Goal: Information Seeking & Learning: Learn about a topic

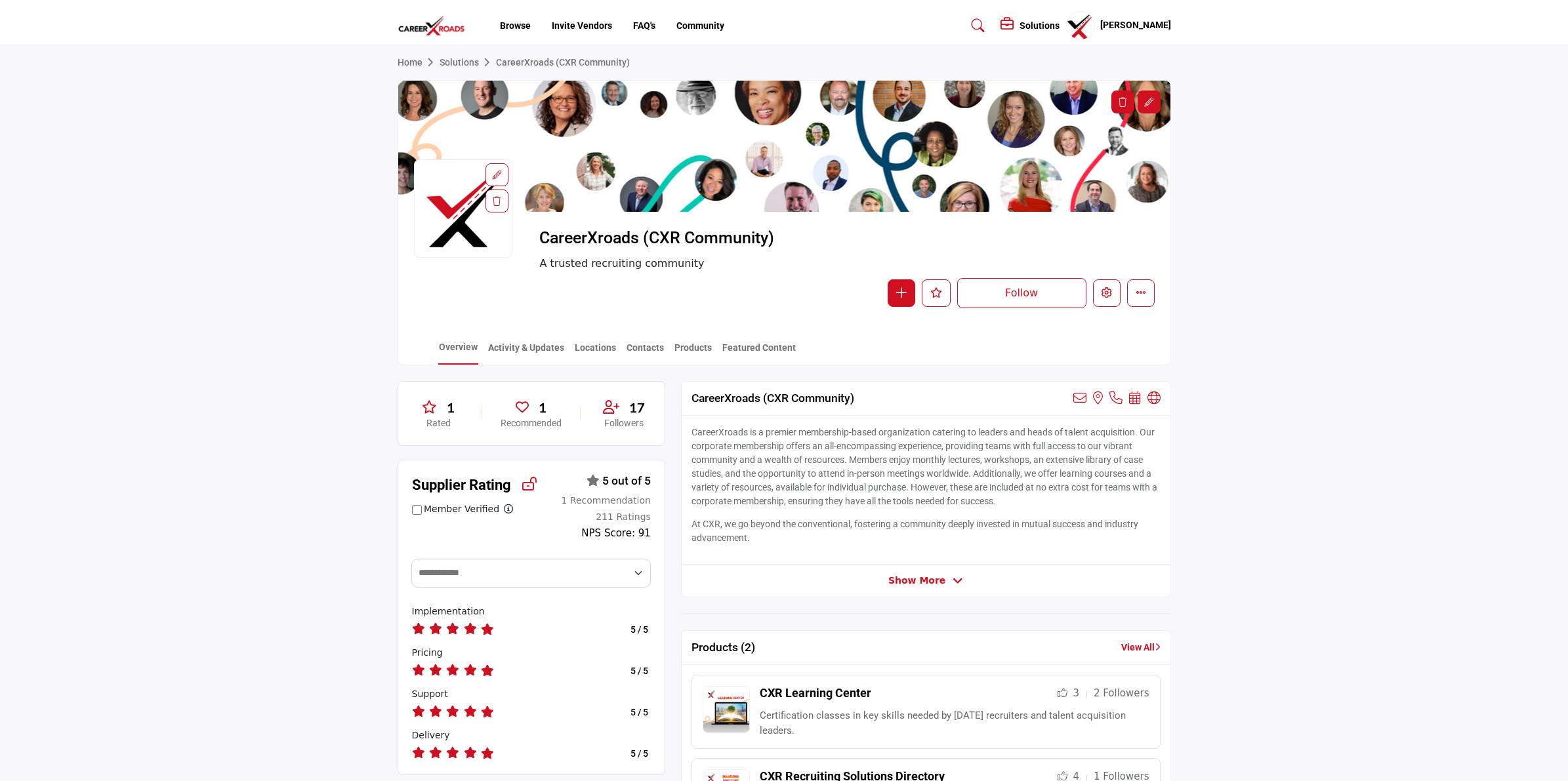
click at [1284, 158] on section "Home Solutions CareerXroads (CXR Community) CareerXroads (CXR Community) A trus…" at bounding box center [784, 205] width 1568 height 320
click at [1083, 30] on profile-featured-90decbcb-c581-4329-8e4a-fc977e7dcc6a "Show hide supplier dropdown" at bounding box center [1081, 26] width 29 height 29
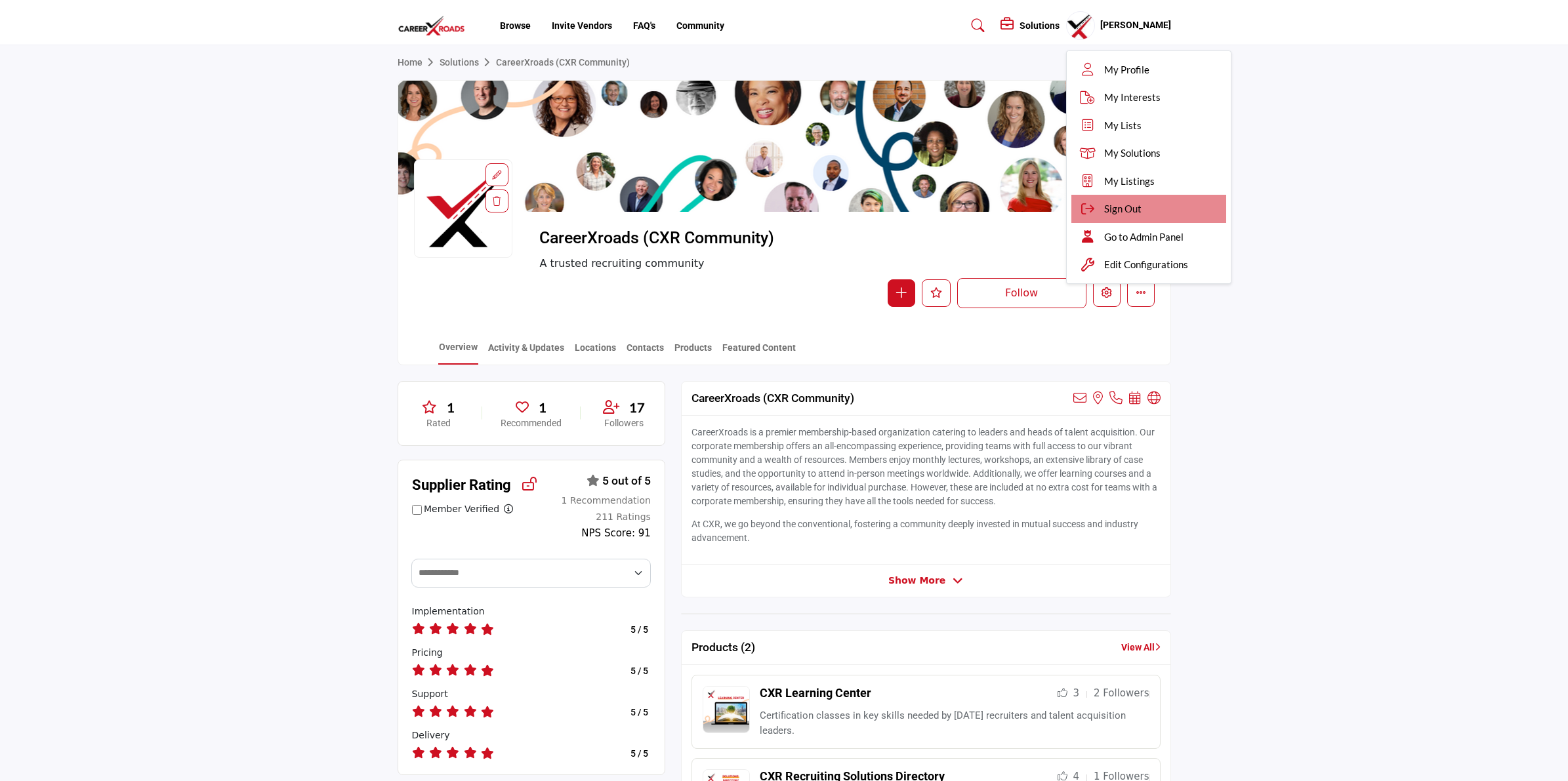
click at [1122, 218] on div "Sign Out" at bounding box center [1149, 209] width 155 height 28
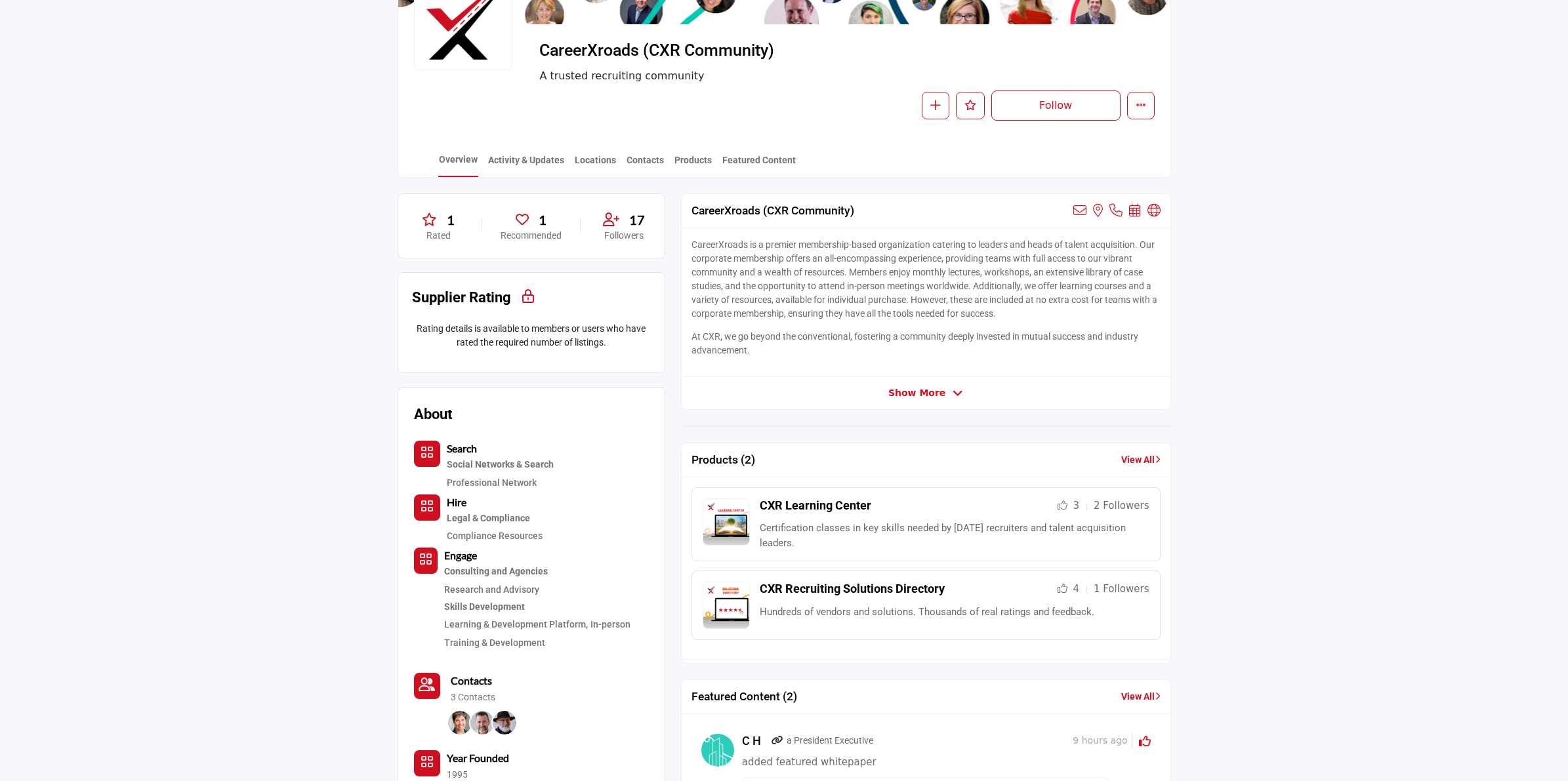
scroll to position [183, 0]
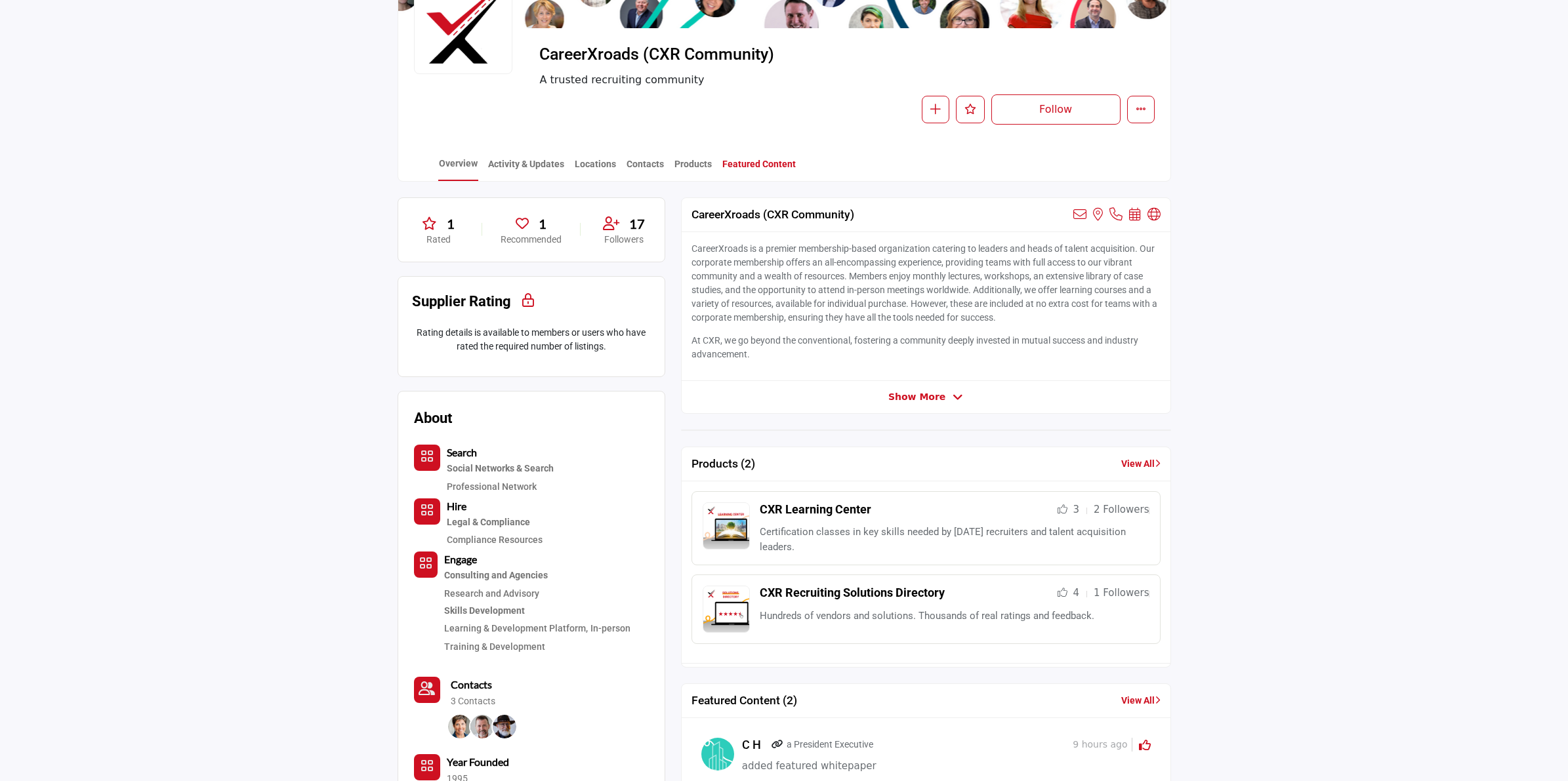
click at [768, 164] on link "Featured Content" at bounding box center [759, 169] width 75 height 23
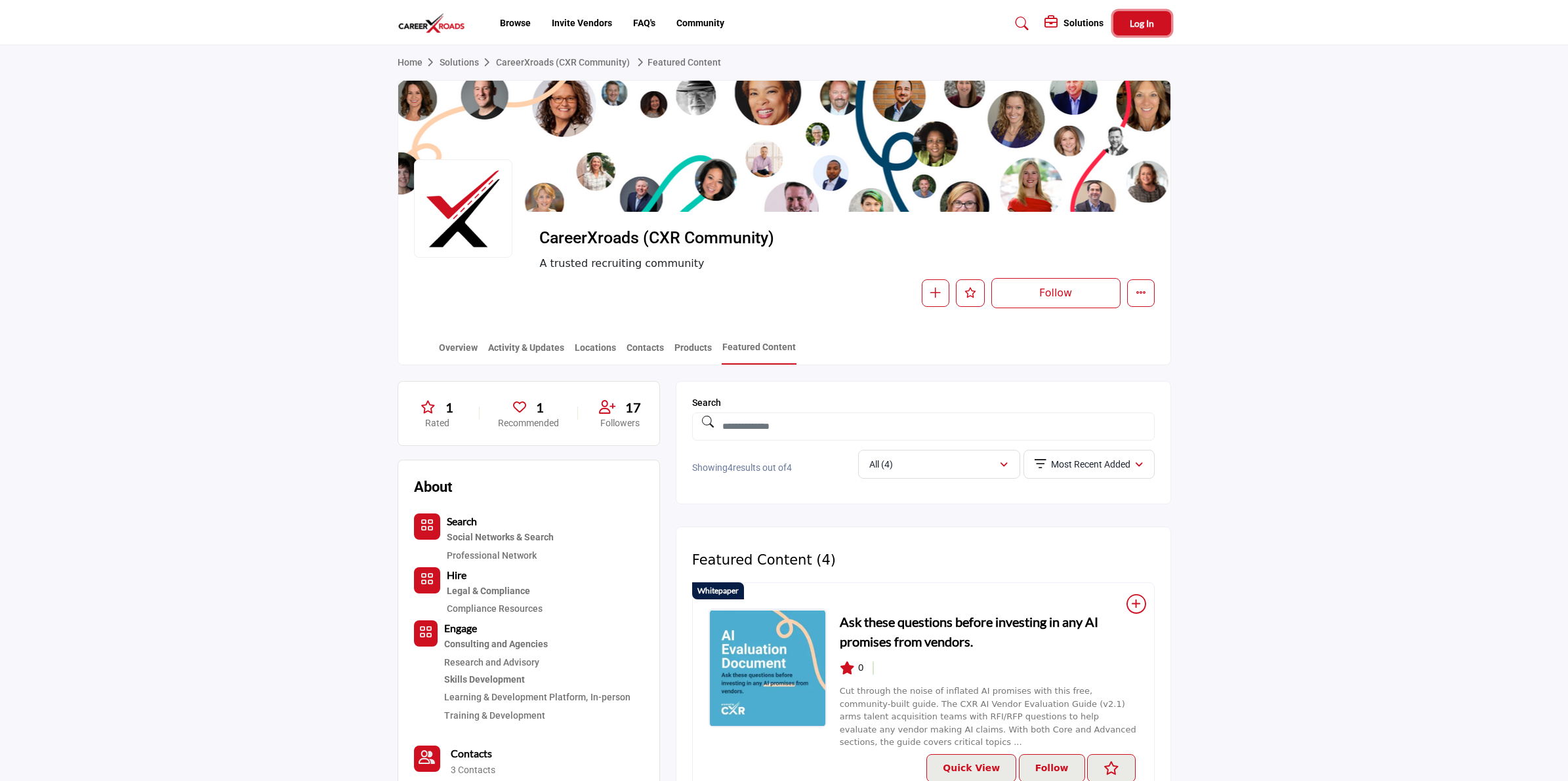
click at [1152, 18] on span "Log In" at bounding box center [1142, 24] width 24 height 11
click at [1107, 292] on icon "Edit company" at bounding box center [1106, 292] width 11 height 11
click at [1133, 19] on span "Log In" at bounding box center [1142, 24] width 24 height 11
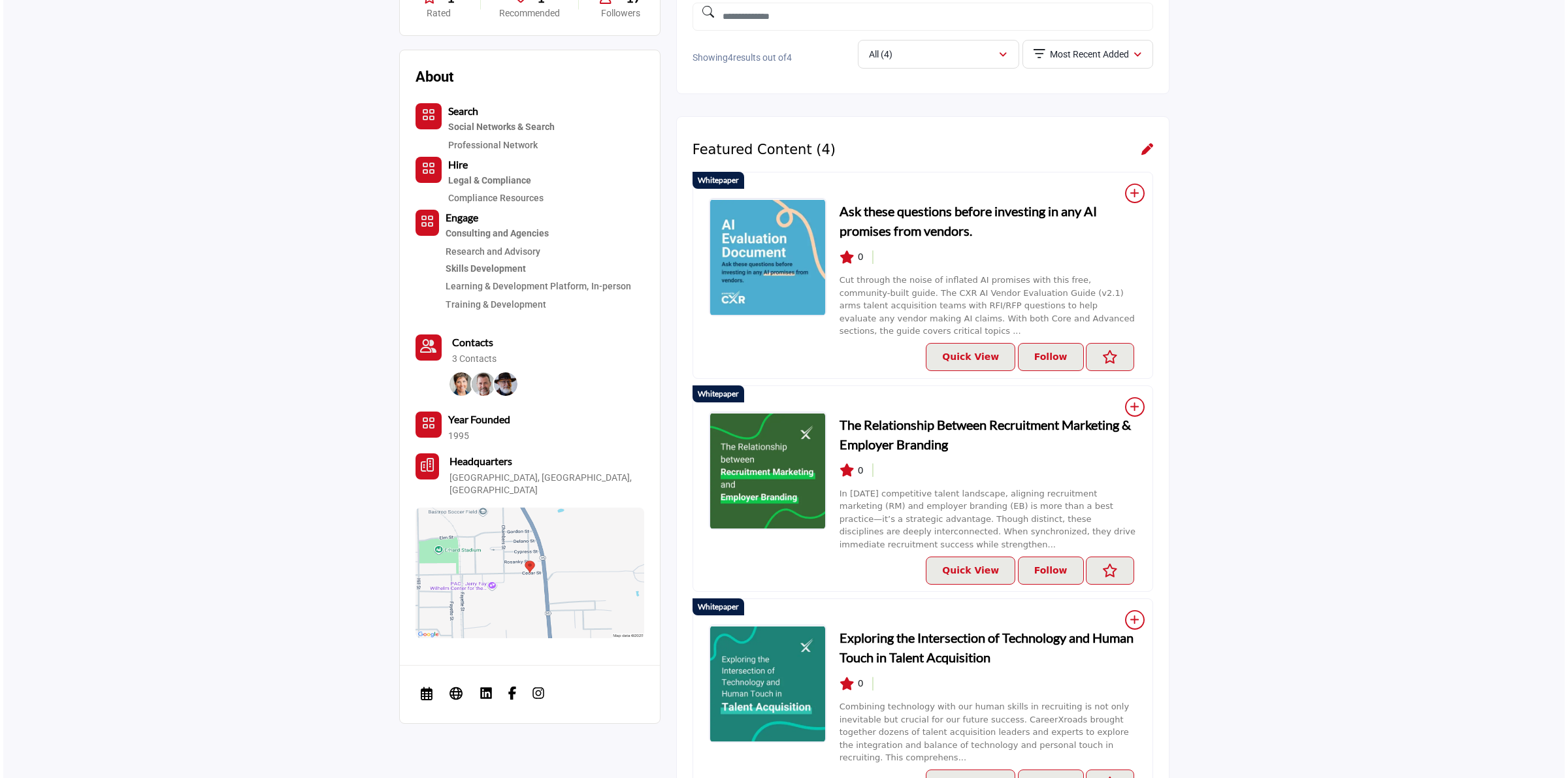
scroll to position [81, 0]
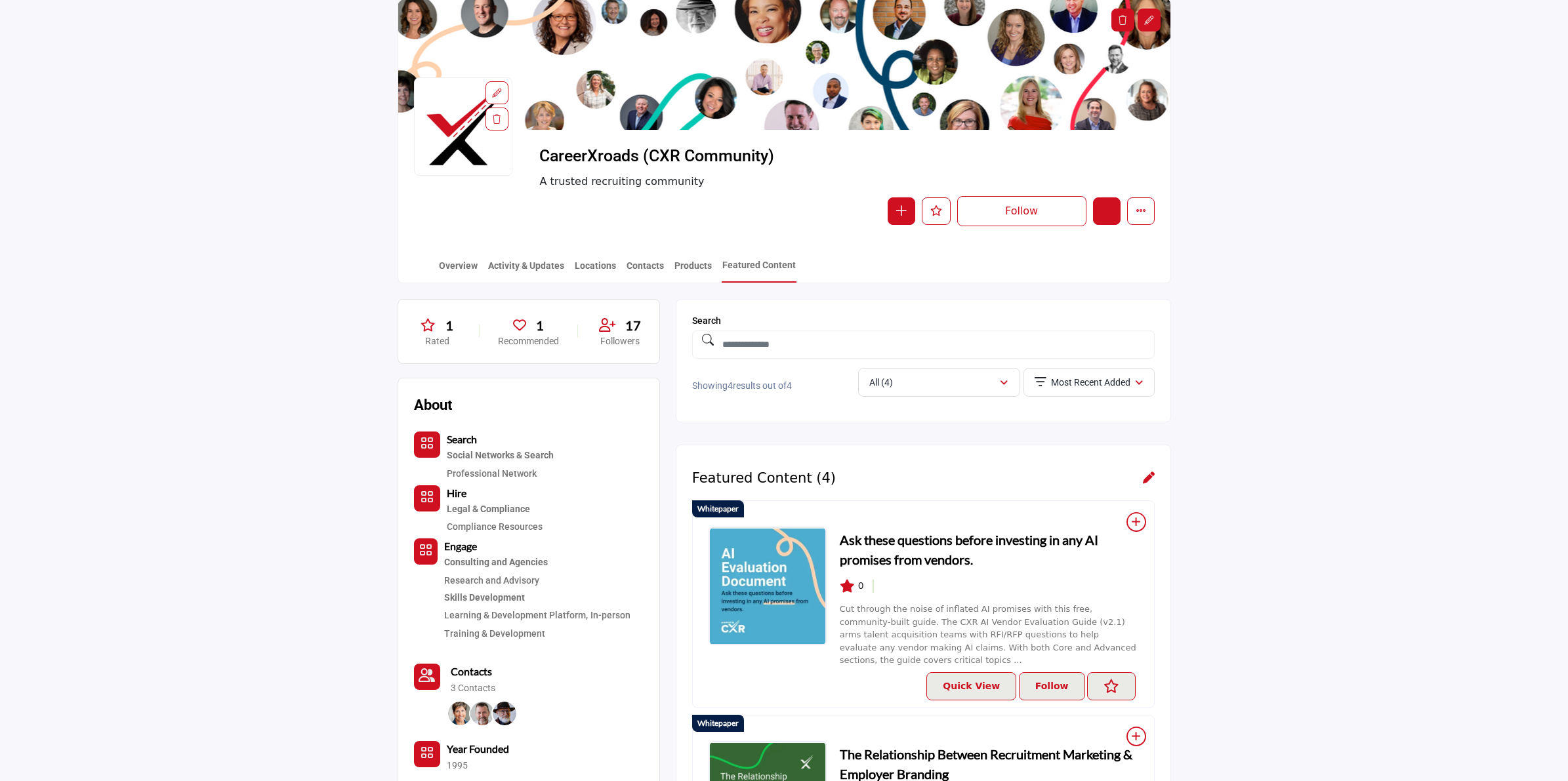
click at [1106, 215] on icon "Edit company" at bounding box center [1106, 211] width 11 height 11
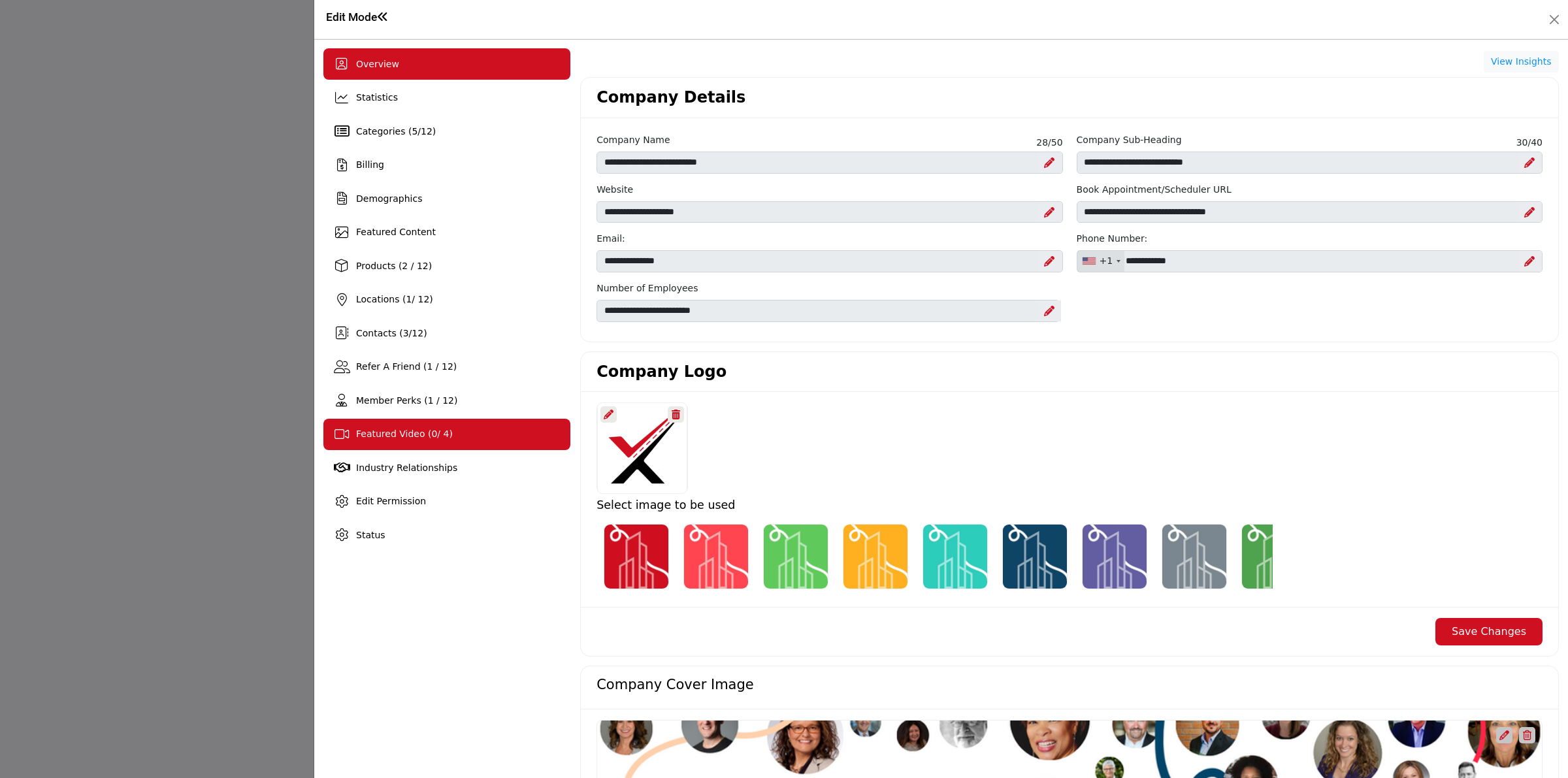
click at [437, 432] on span "Featured Video ( 0 / 4)" at bounding box center [404, 434] width 96 height 11
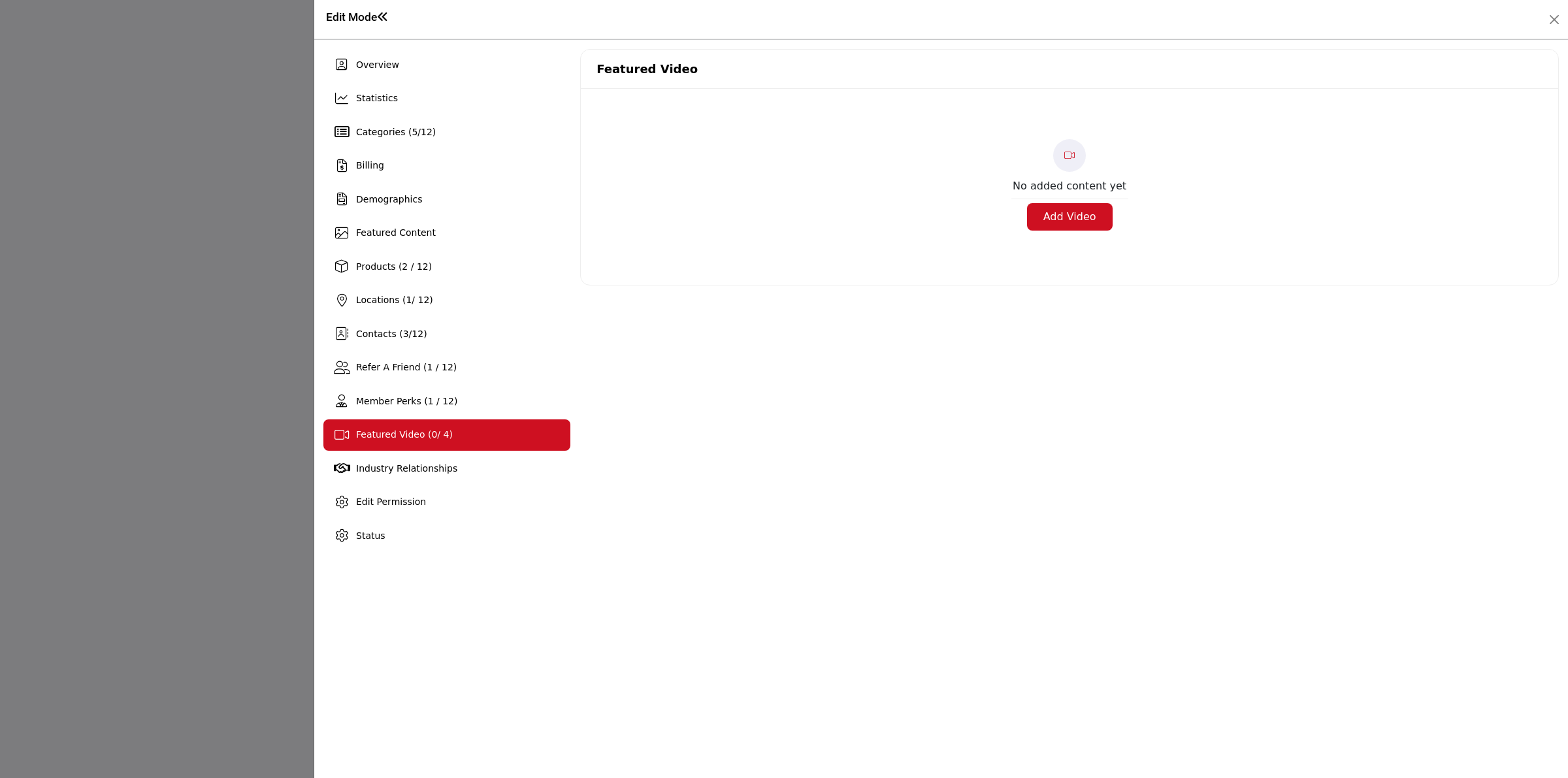
click at [430, 249] on div "Overview Statistics Categories ( 5 / 12 ) Billing 1 3 /" at bounding box center [447, 300] width 247 height 502
click at [430, 241] on div "Featured Content" at bounding box center [447, 233] width 247 height 31
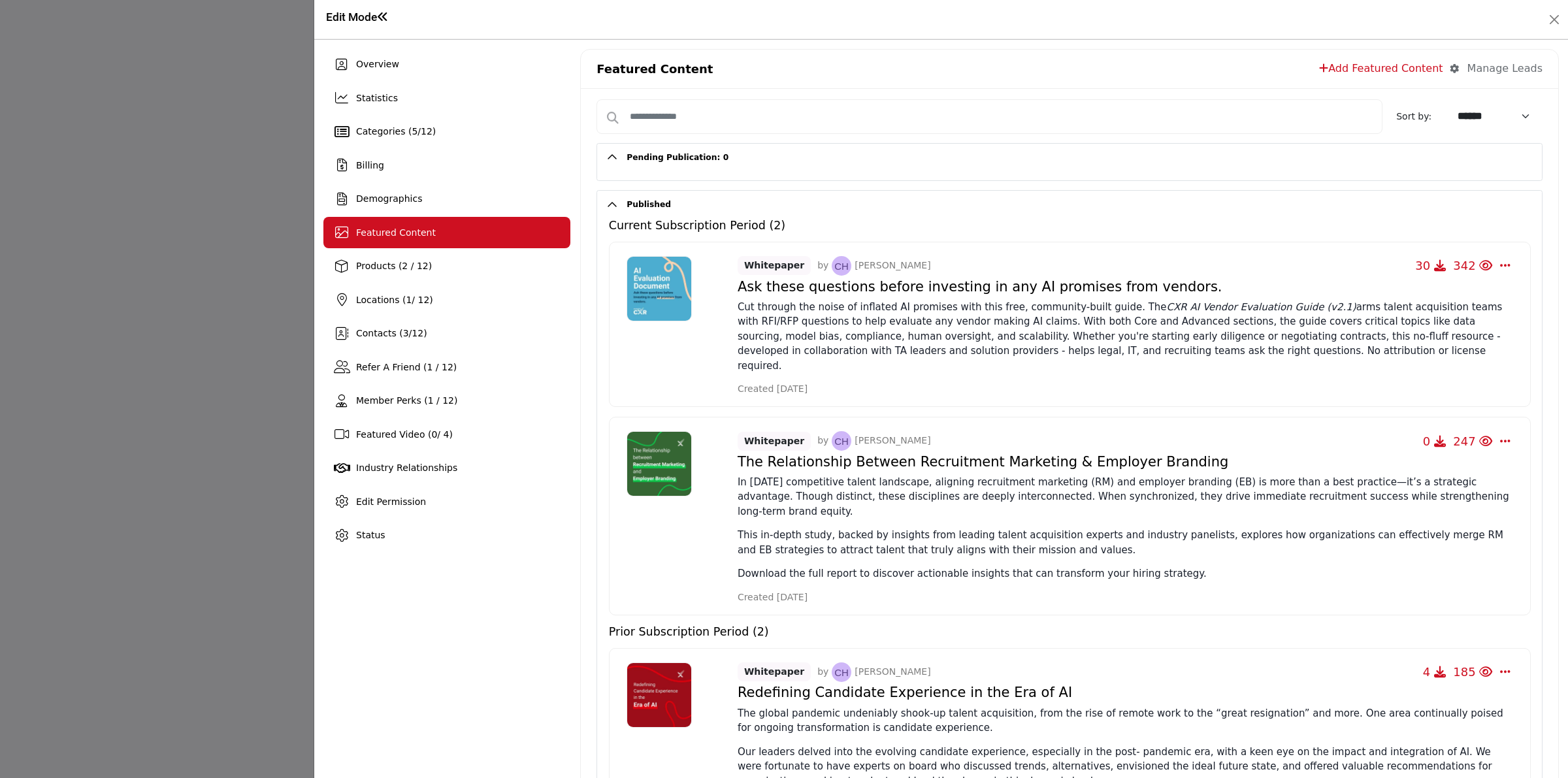
click at [1489, 66] on div "Manage Leads" at bounding box center [1504, 69] width 75 height 16
click at [1283, 15] on div "Edit Mode" at bounding box center [941, 19] width 1235 height 20
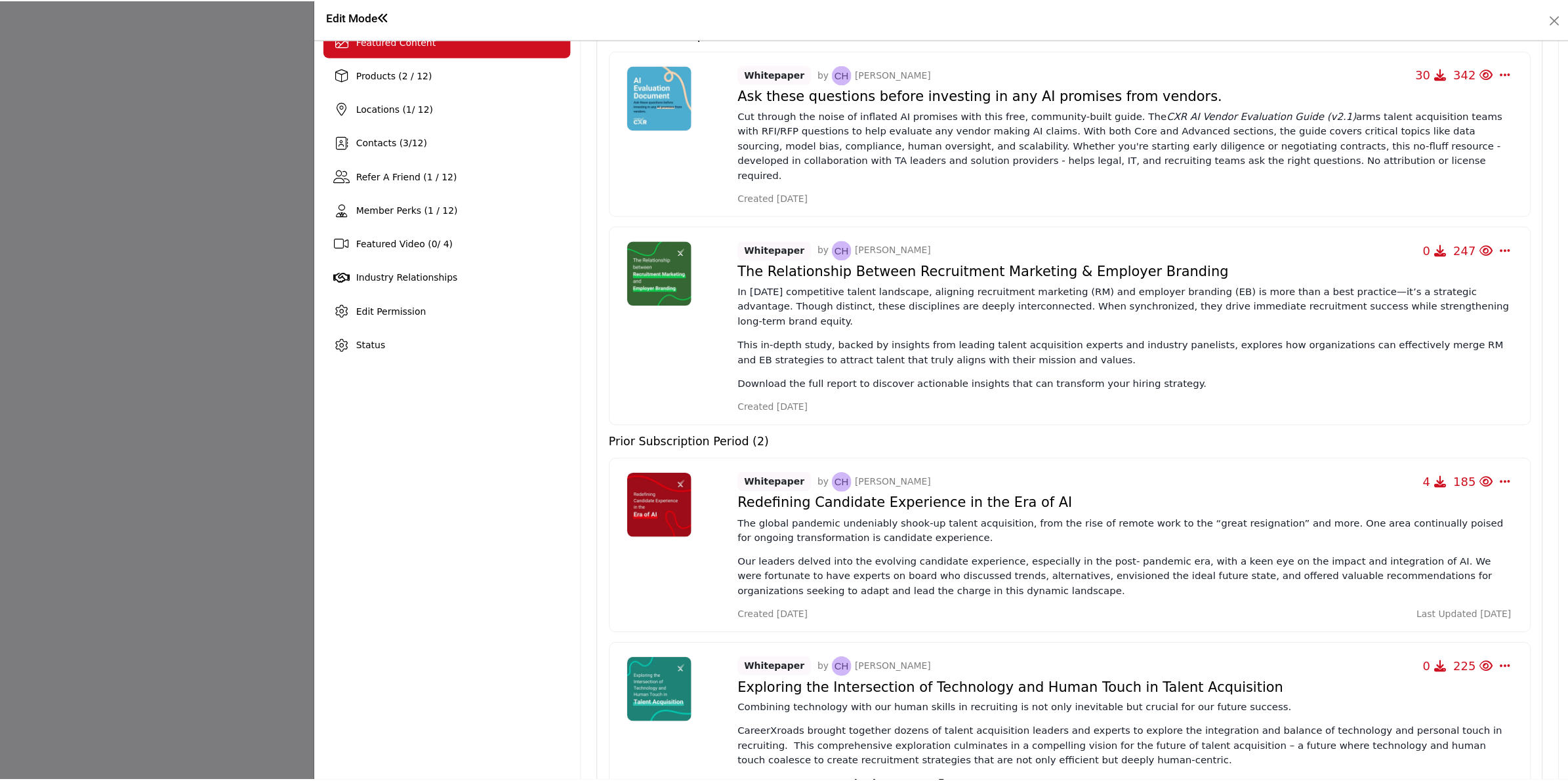
scroll to position [164, 0]
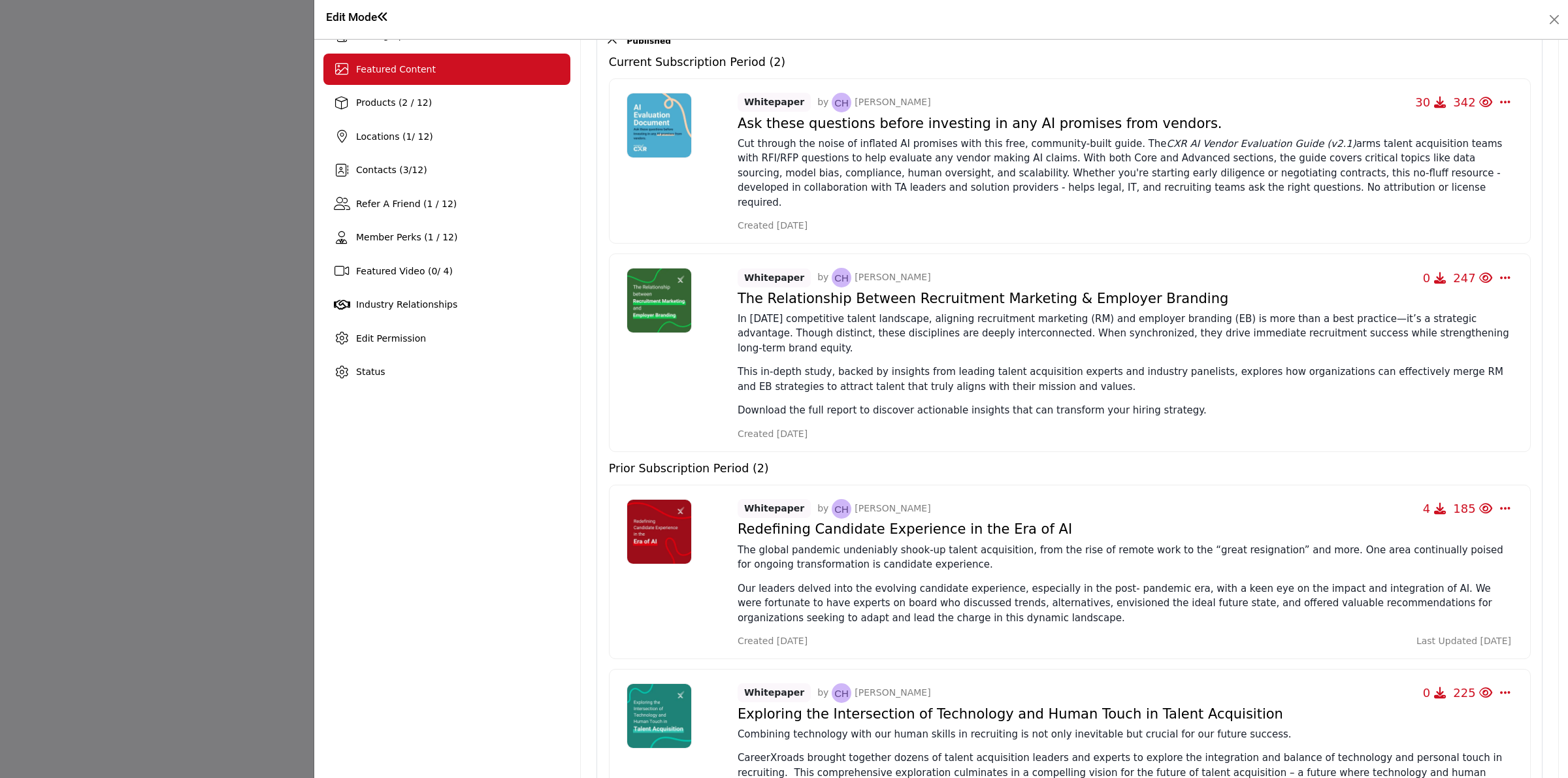
click at [128, 320] on div at bounding box center [784, 389] width 1568 height 778
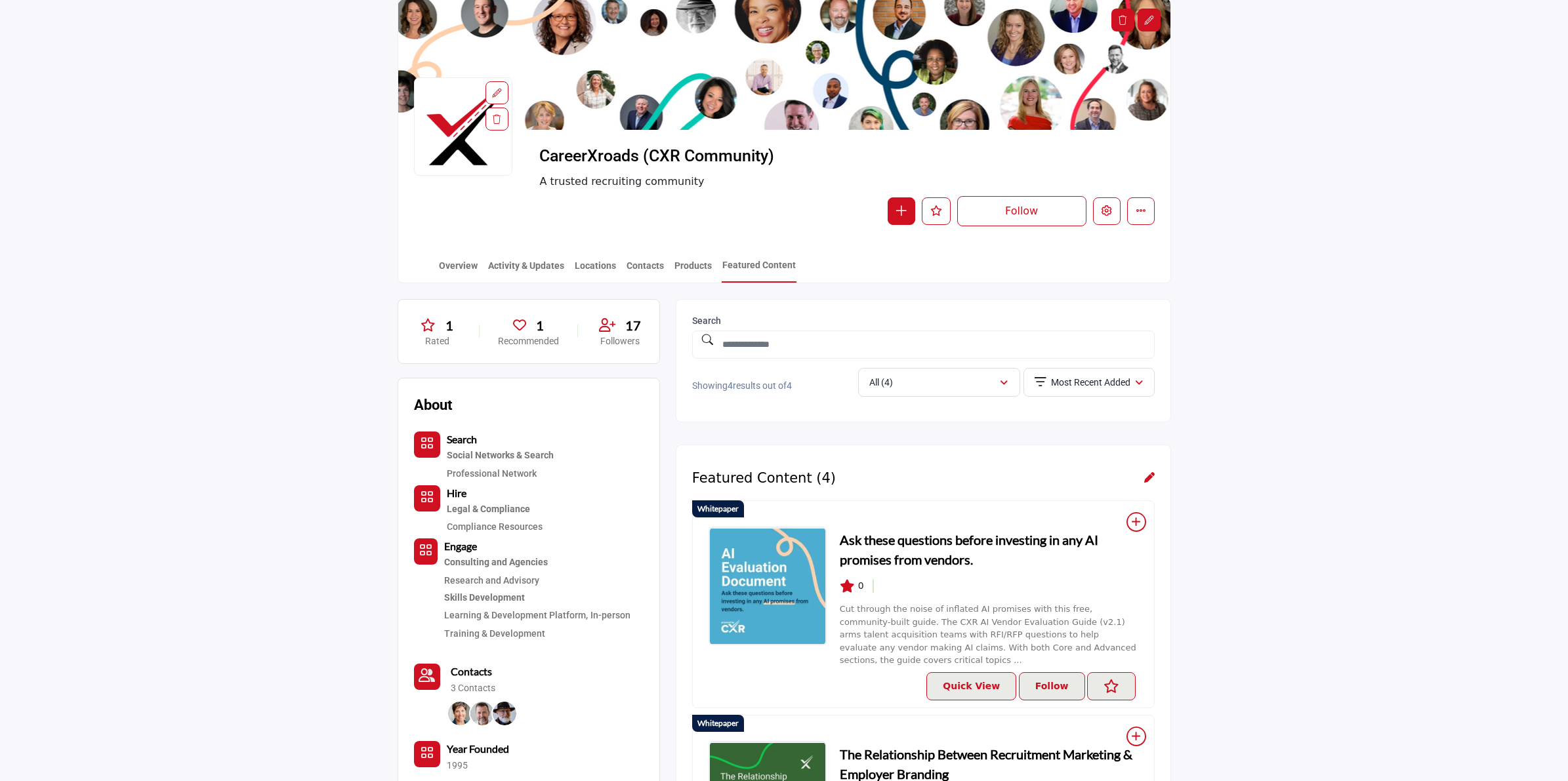
click at [1416, 93] on section "Home Solutions CareerXroads (CXR Community) Featured Content CareerXroads (CXR …" at bounding box center [784, 123] width 1568 height 320
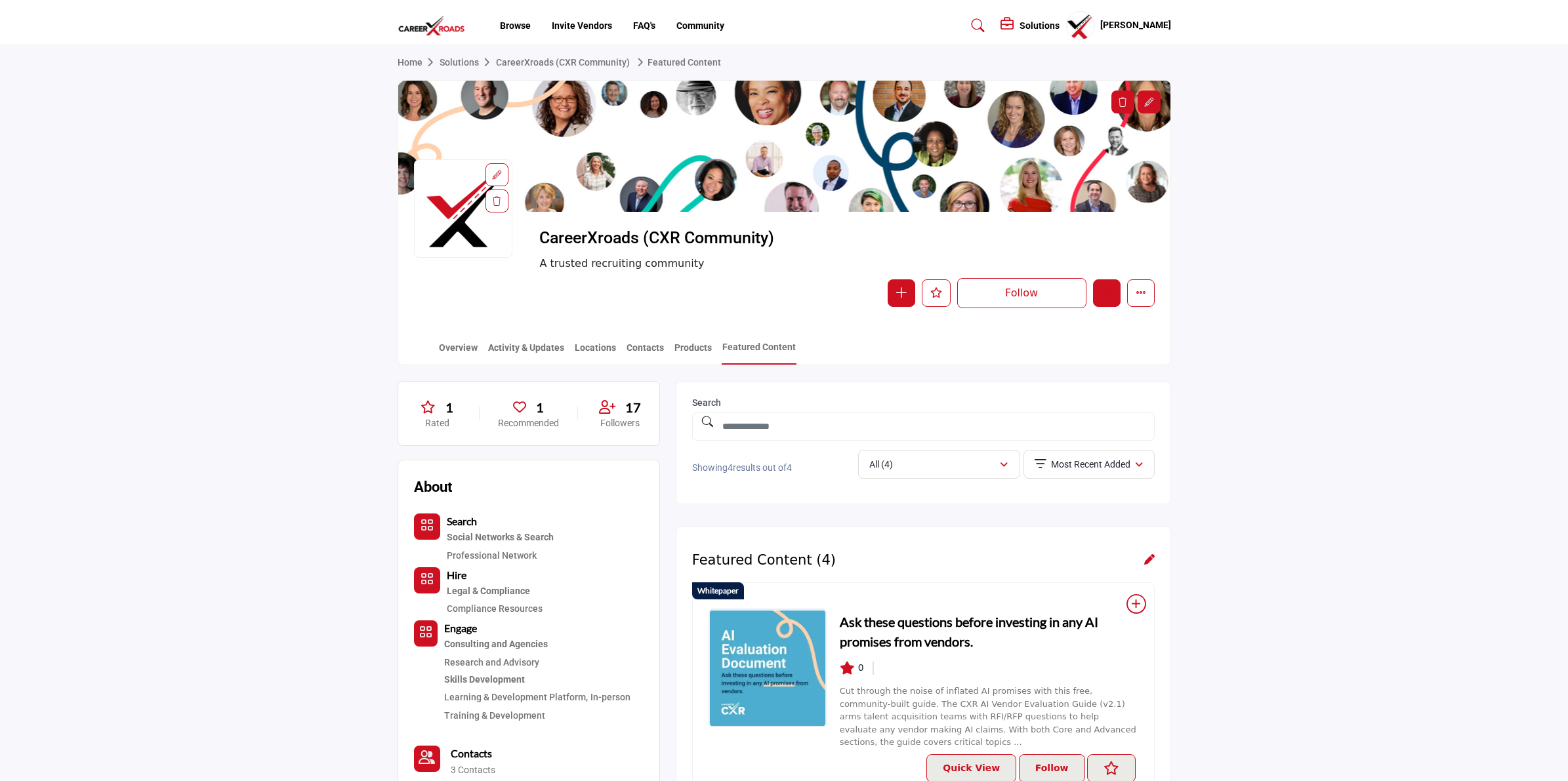
click at [1099, 293] on button "Edit company" at bounding box center [1106, 293] width 27 height 27
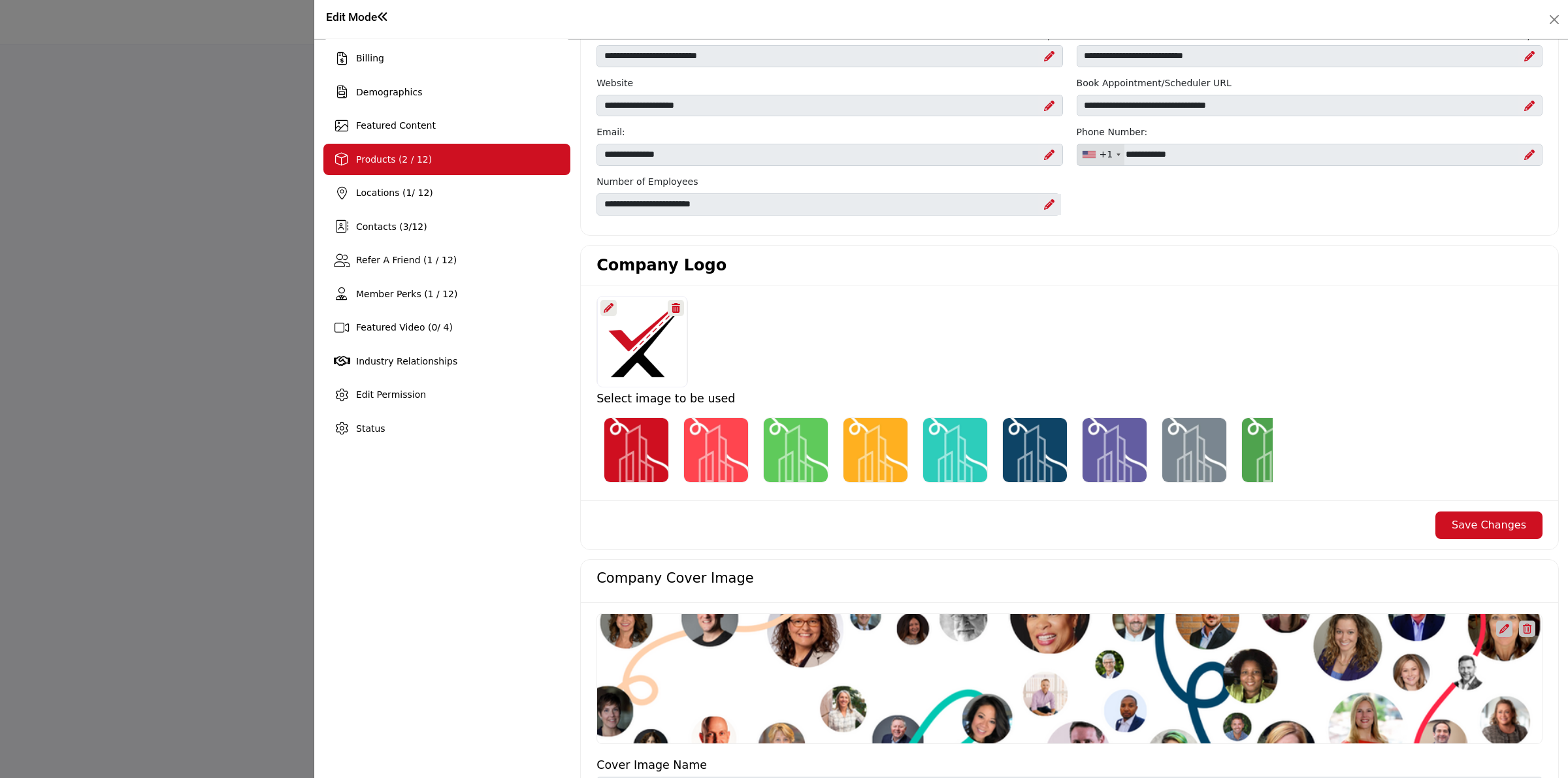
scroll to position [81, 0]
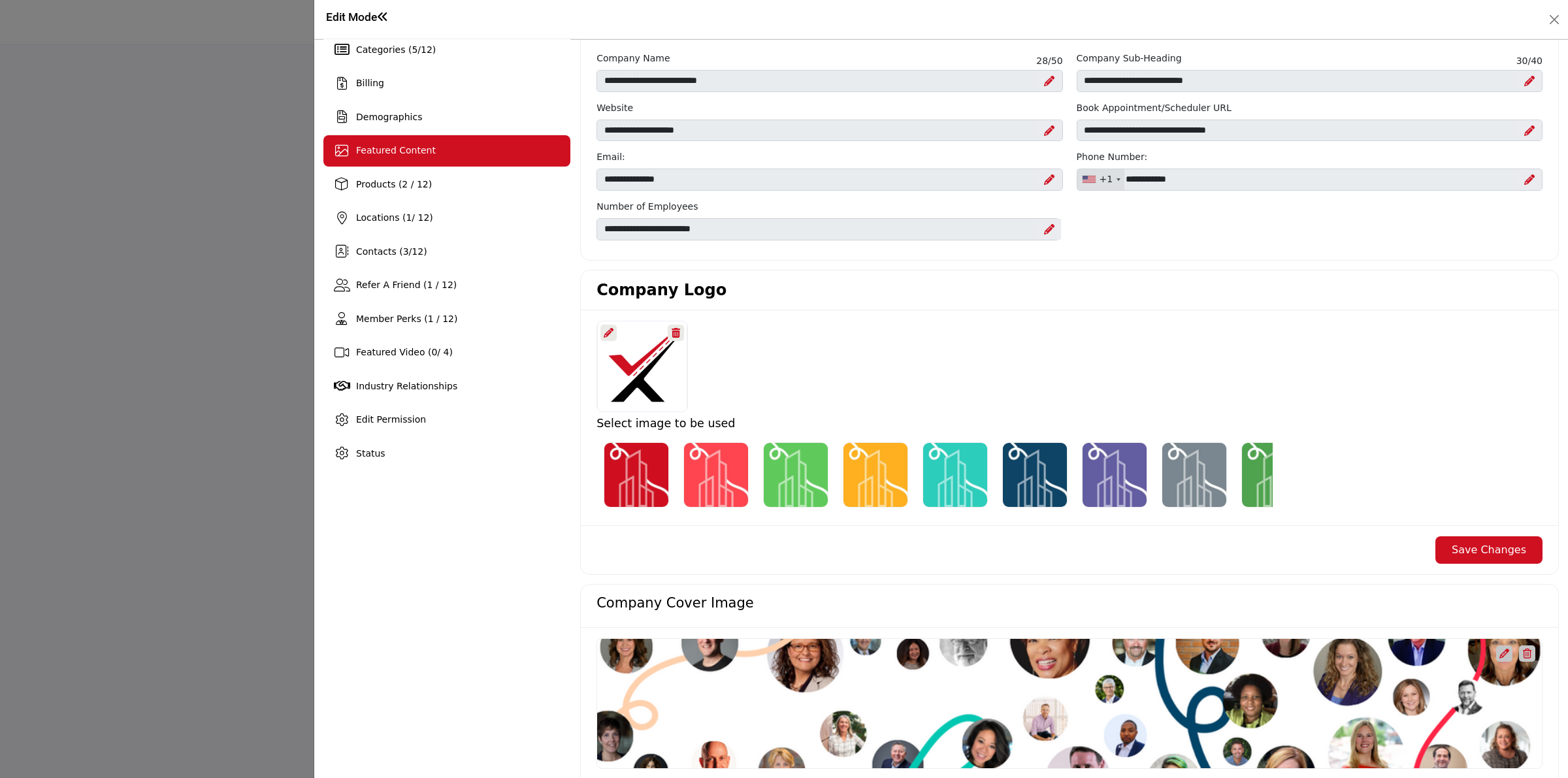
click at [378, 152] on span "Featured Content" at bounding box center [396, 150] width 80 height 11
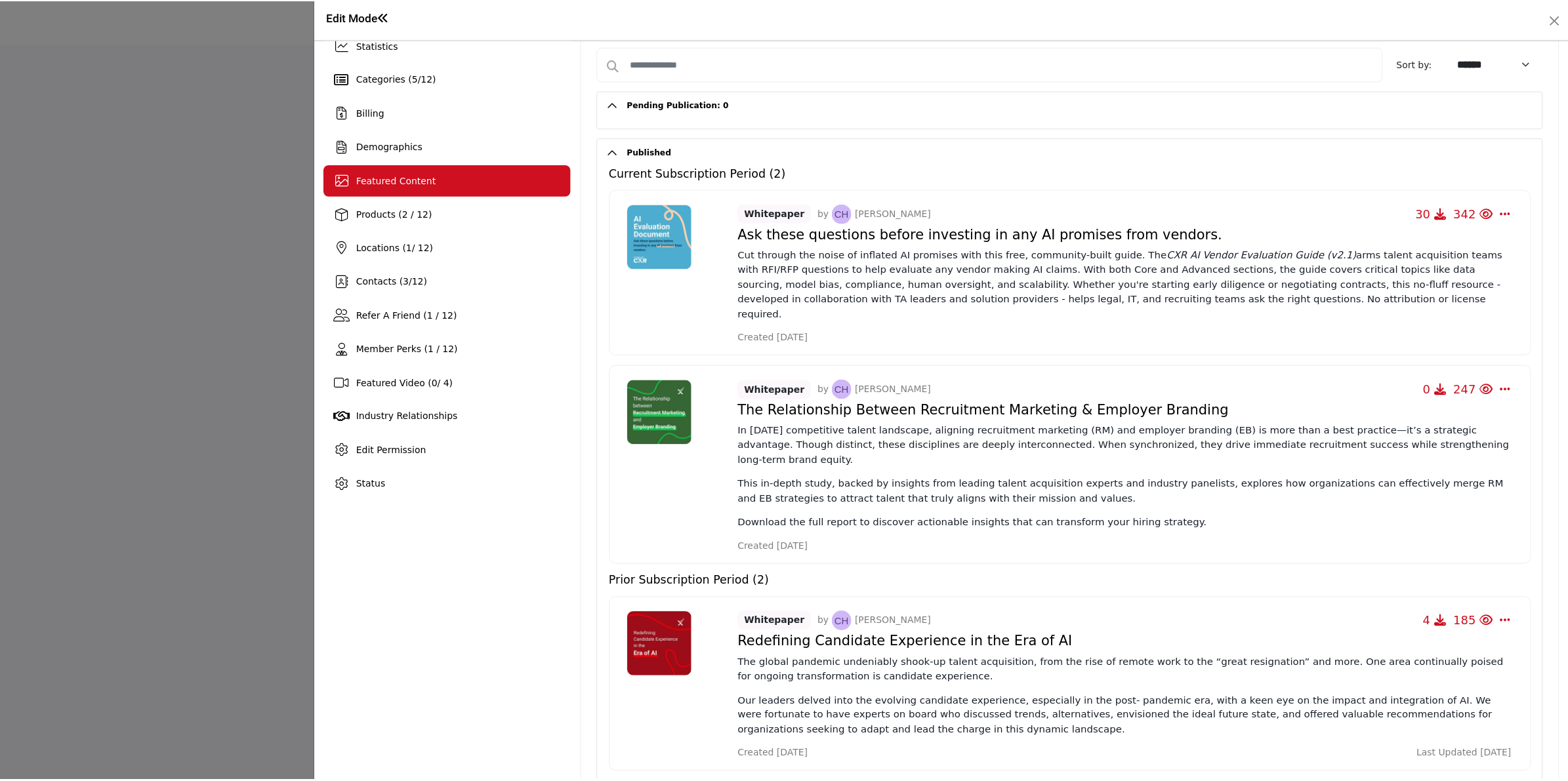
scroll to position [82, 0]
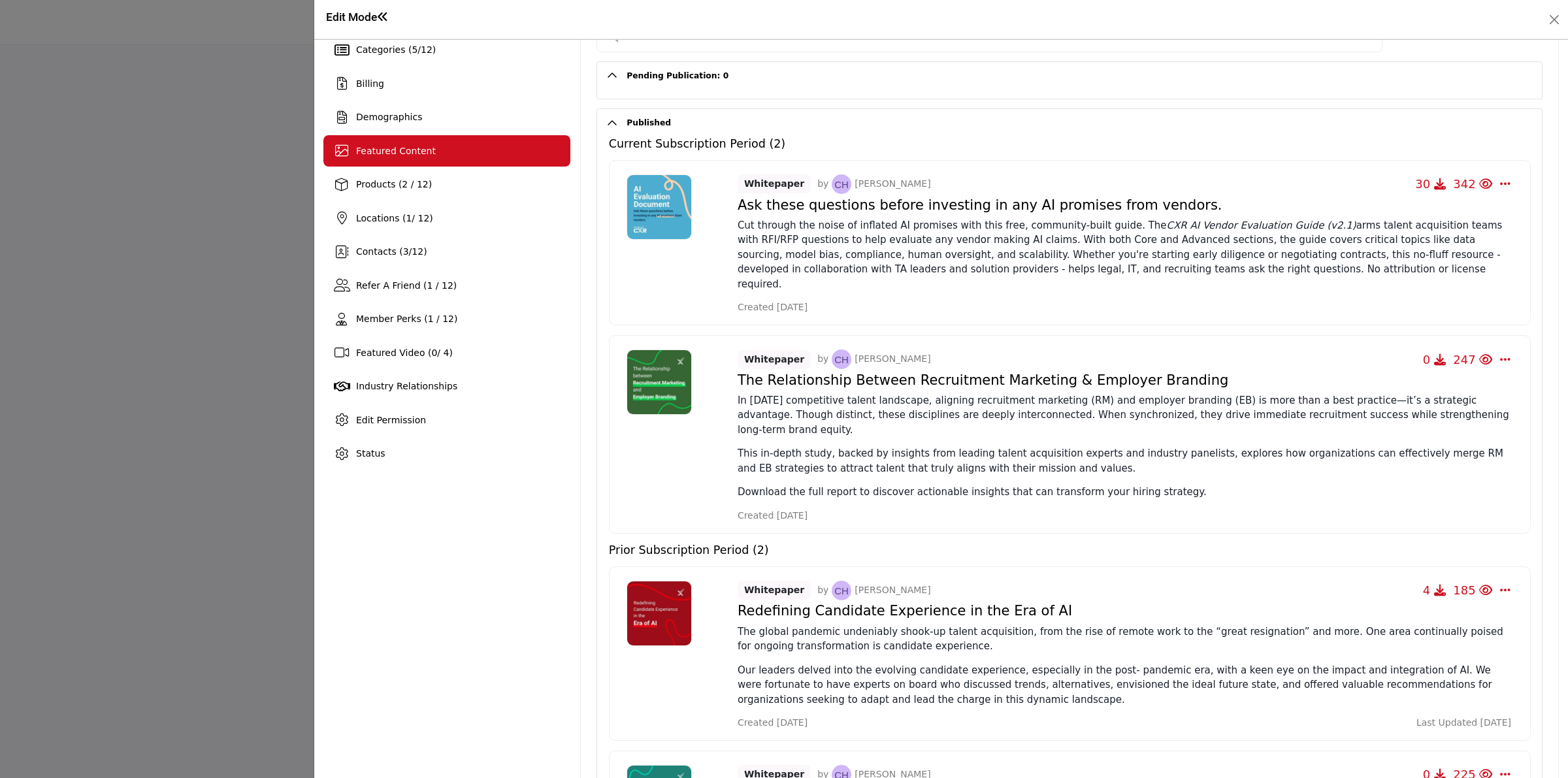
click at [86, 33] on div at bounding box center [784, 389] width 1568 height 778
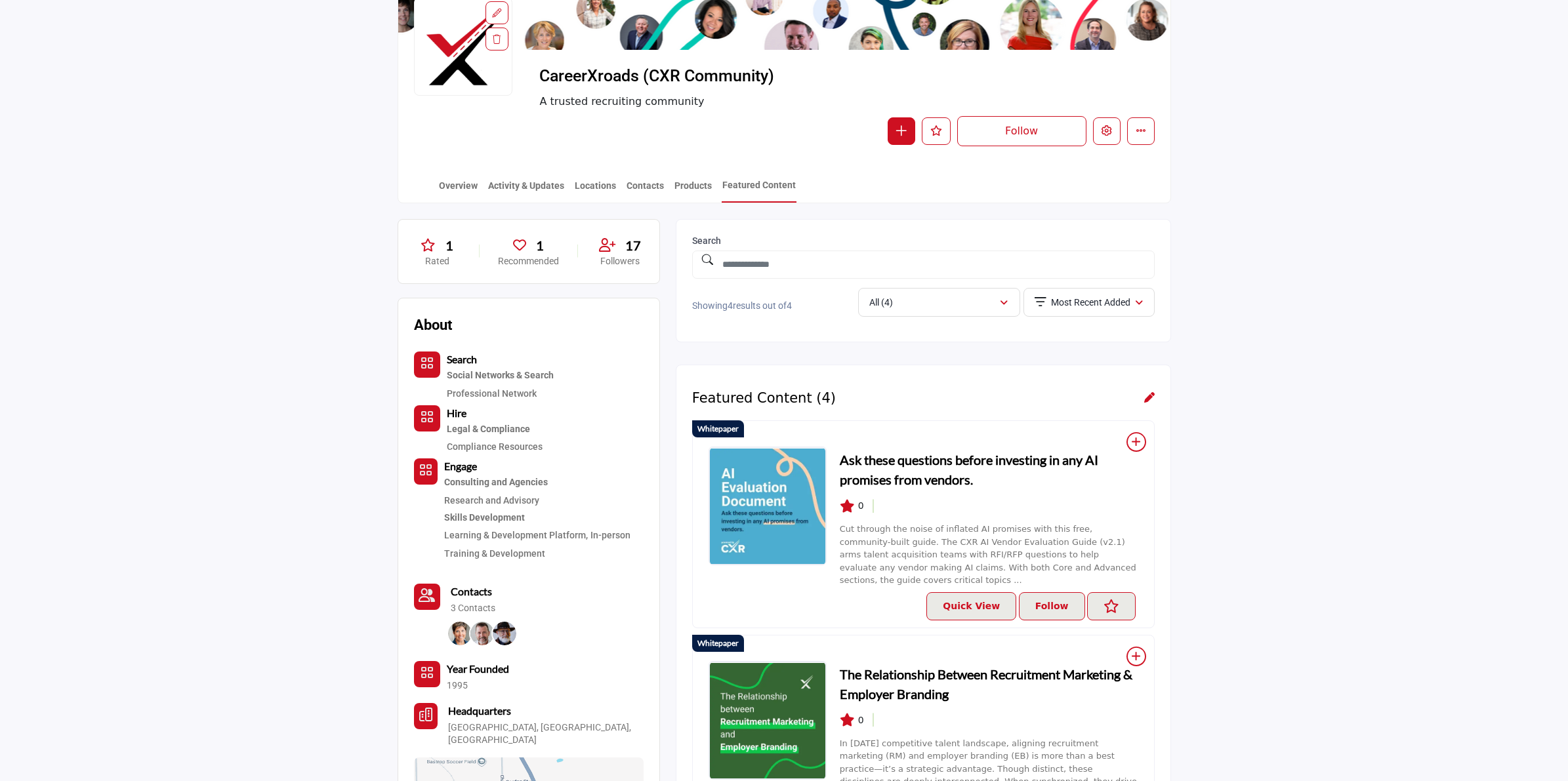
scroll to position [164, 0]
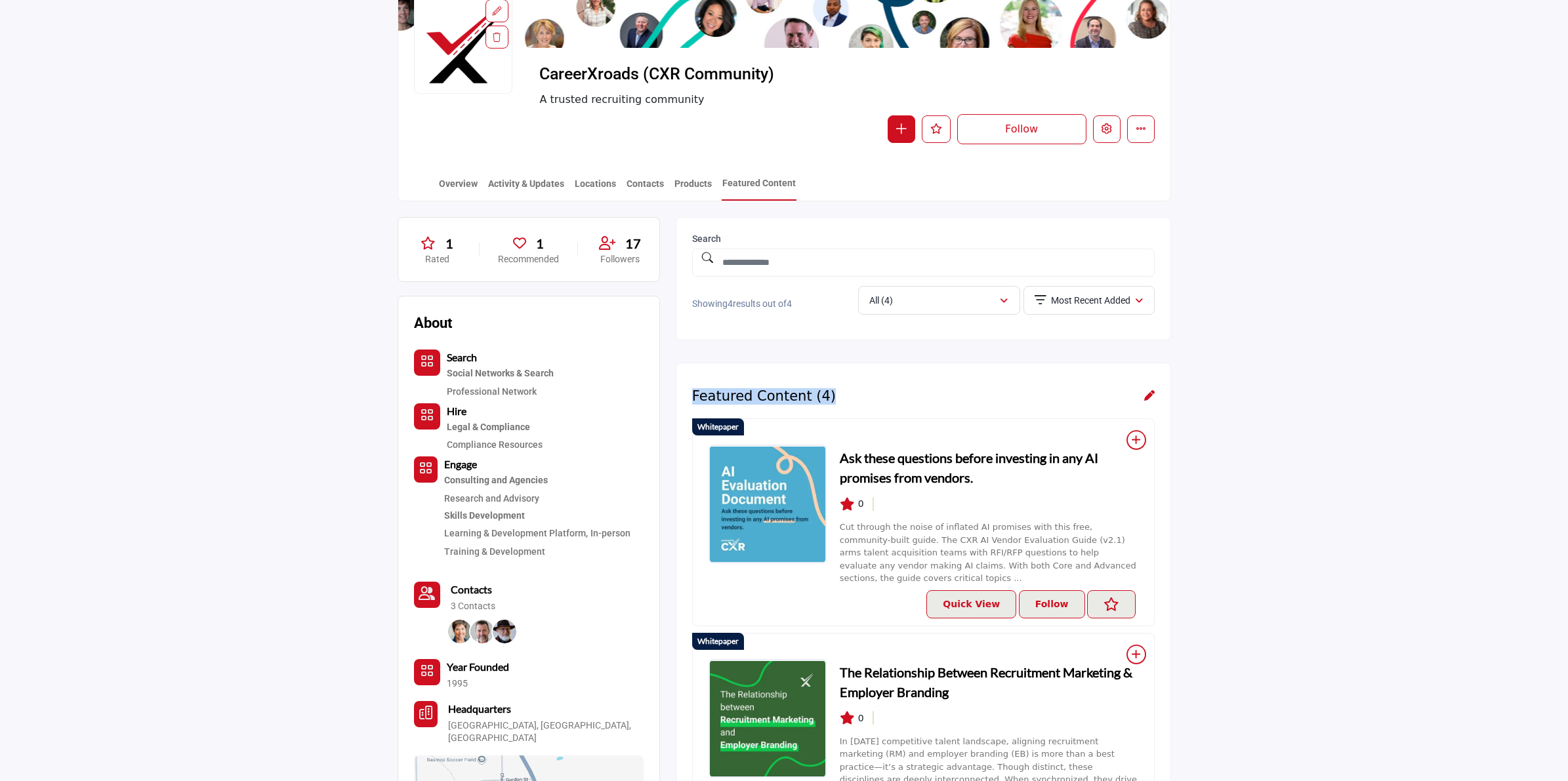
drag, startPoint x: 848, startPoint y: 396, endPoint x: 680, endPoint y: 397, distance: 168.0
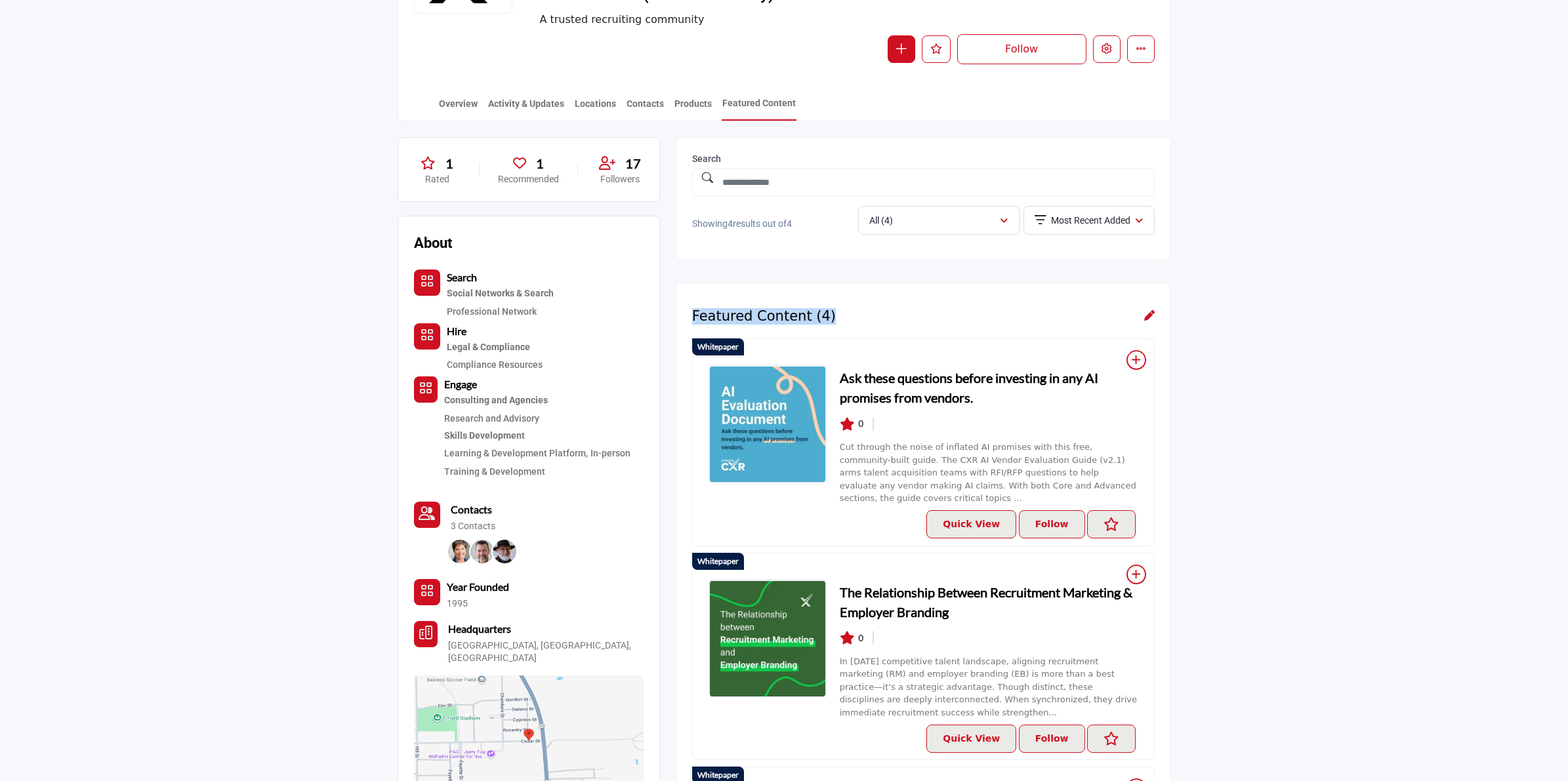
scroll to position [246, 0]
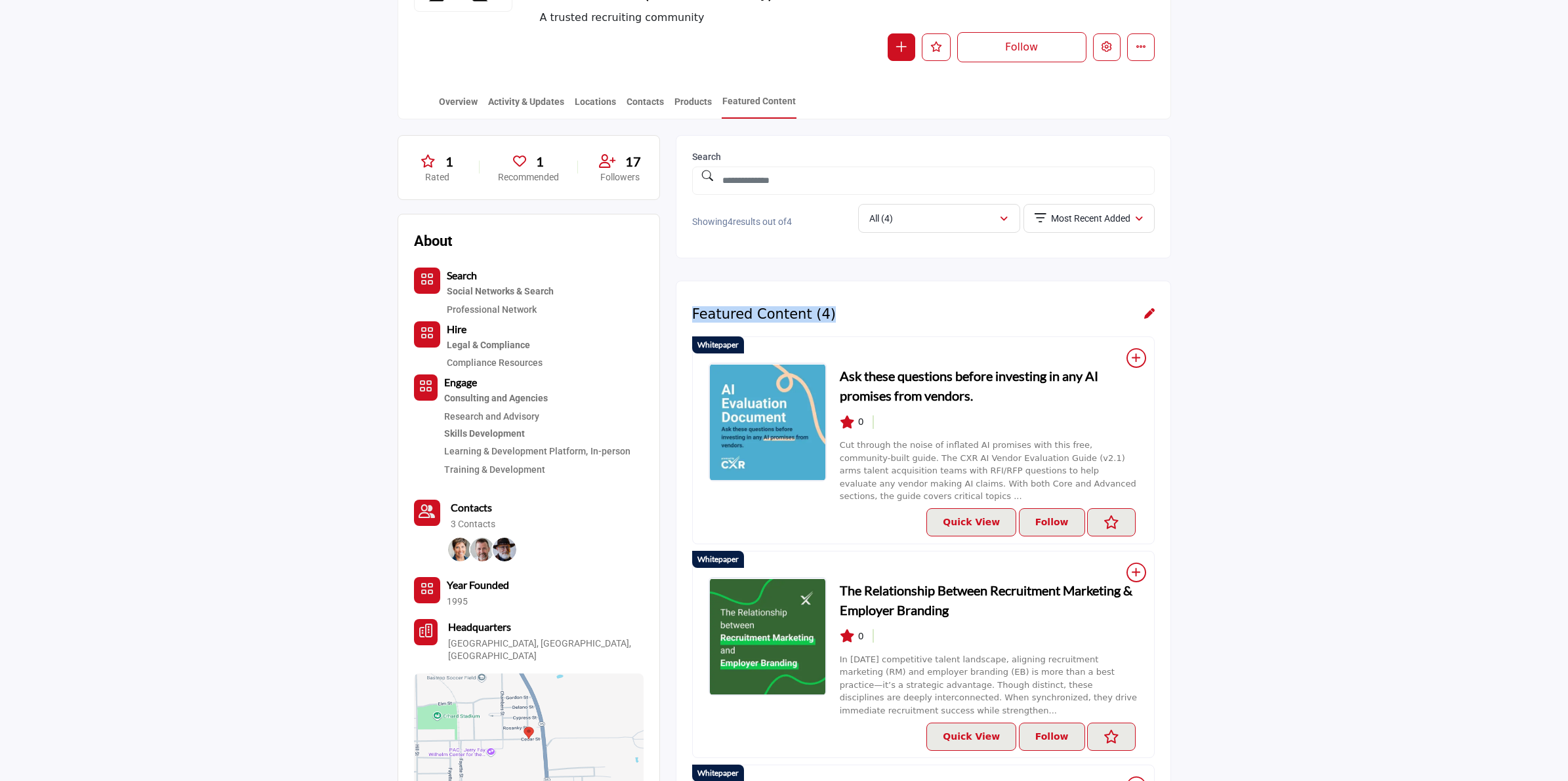
click at [864, 312] on div "Featured Content (4)" at bounding box center [923, 315] width 462 height 16
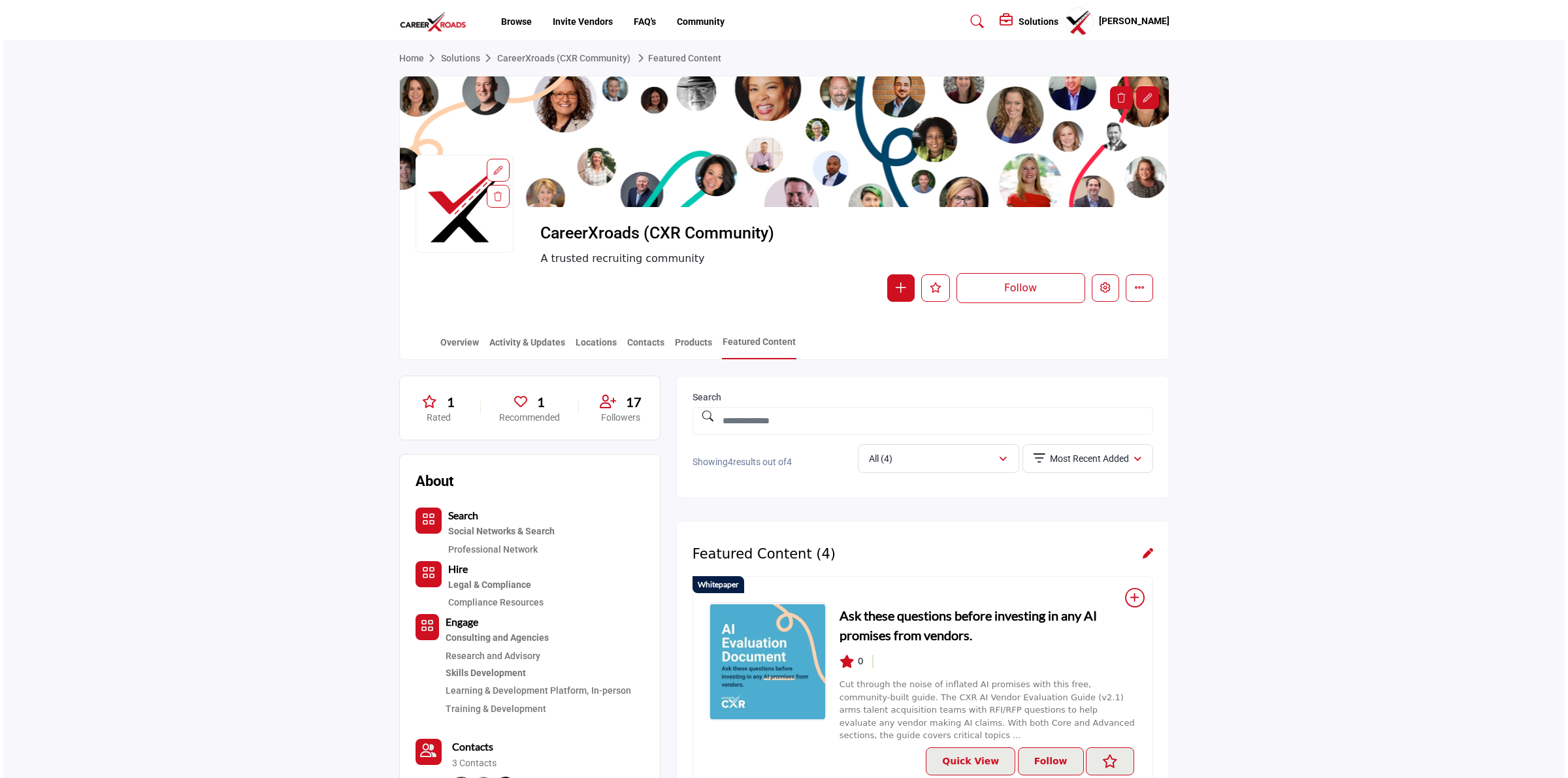
scroll to position [0, 0]
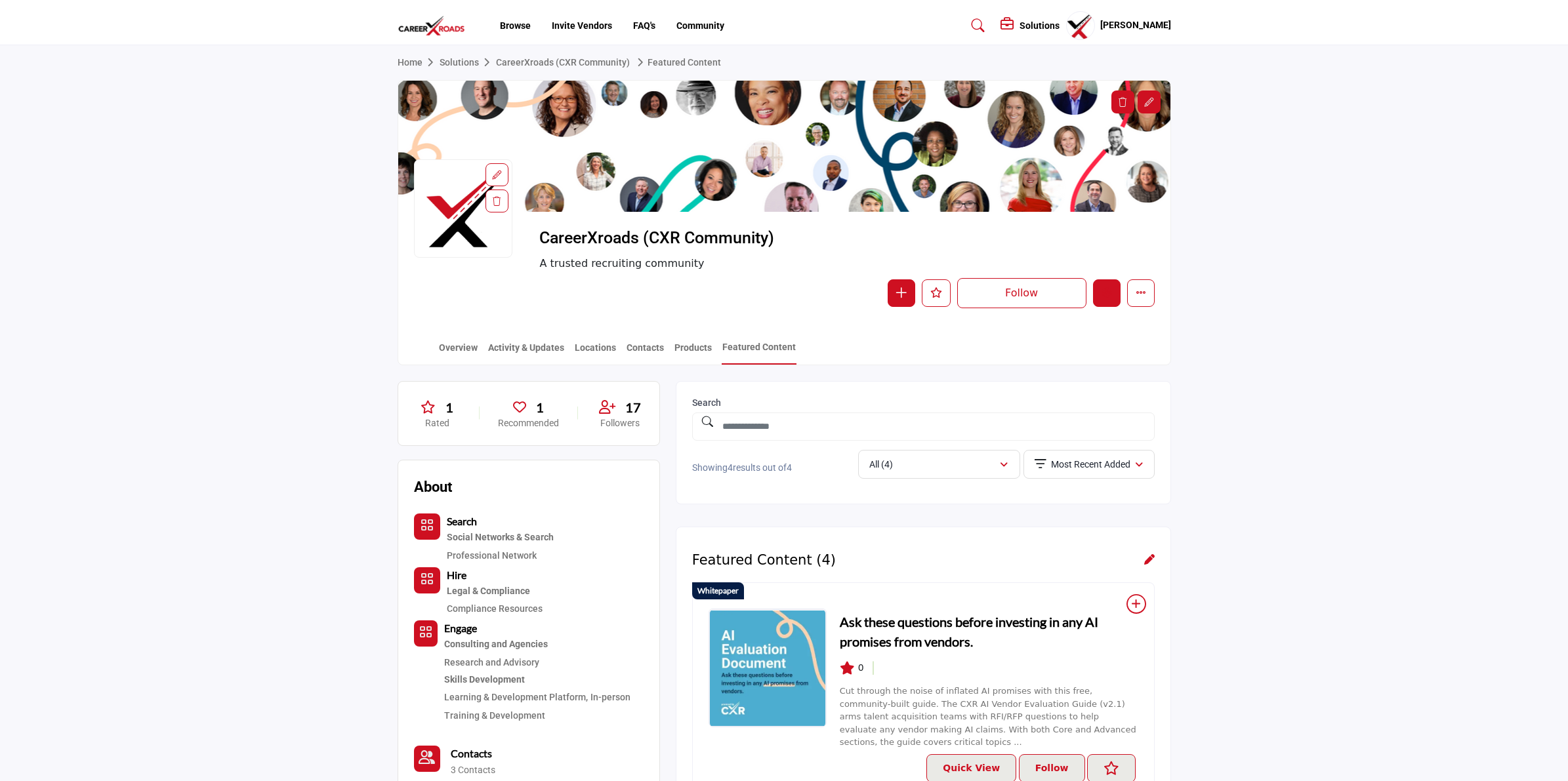
click at [1106, 297] on icon "Edit company" at bounding box center [1106, 292] width 11 height 11
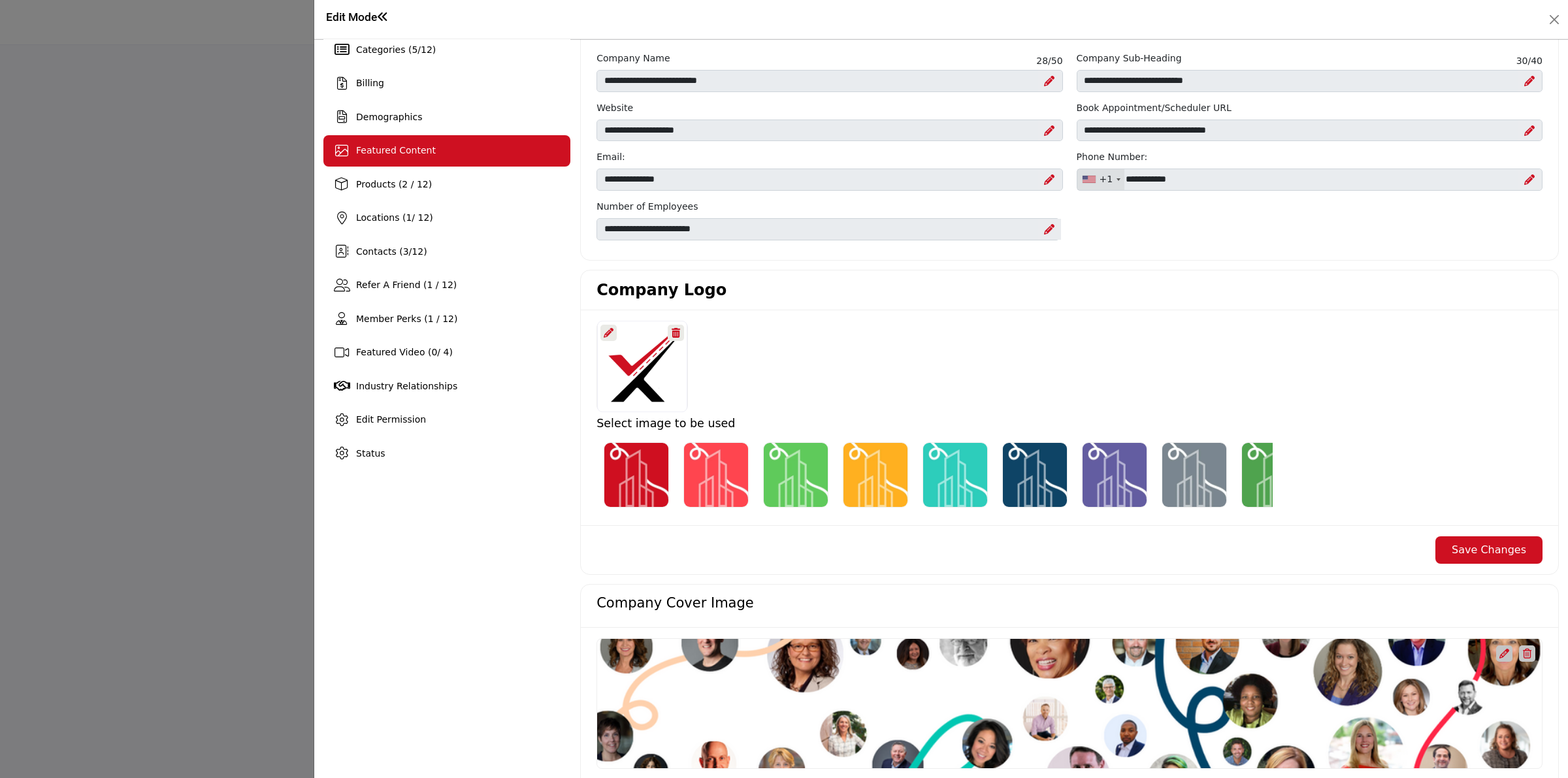
click at [433, 143] on div "Featured Content" at bounding box center [447, 151] width 247 height 31
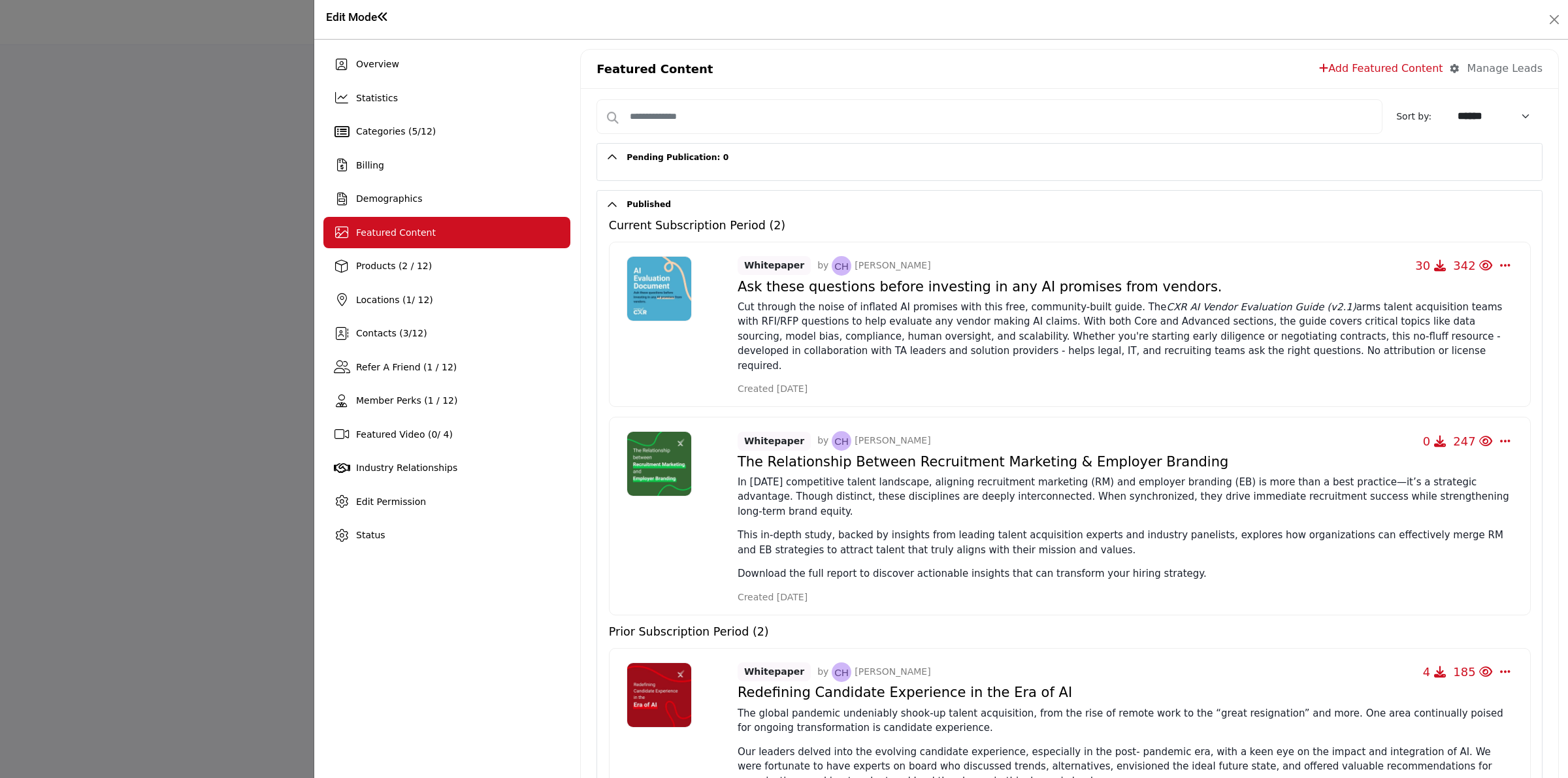
drag, startPoint x: 840, startPoint y: 374, endPoint x: 727, endPoint y: 371, distance: 113.0
click at [727, 371] on div "Whitepaper by [PERSON_NAME] 30 342 Change Owner Re-Publish Edit Delete" at bounding box center [1070, 325] width 922 height 166
drag, startPoint x: 846, startPoint y: 566, endPoint x: 722, endPoint y: 564, distance: 124.0
click at [722, 407] on div "Whitepaper by [PERSON_NAME] 0 247 Change Owner Re-Publish Edit Delete" at bounding box center [1070, 325] width 922 height 166
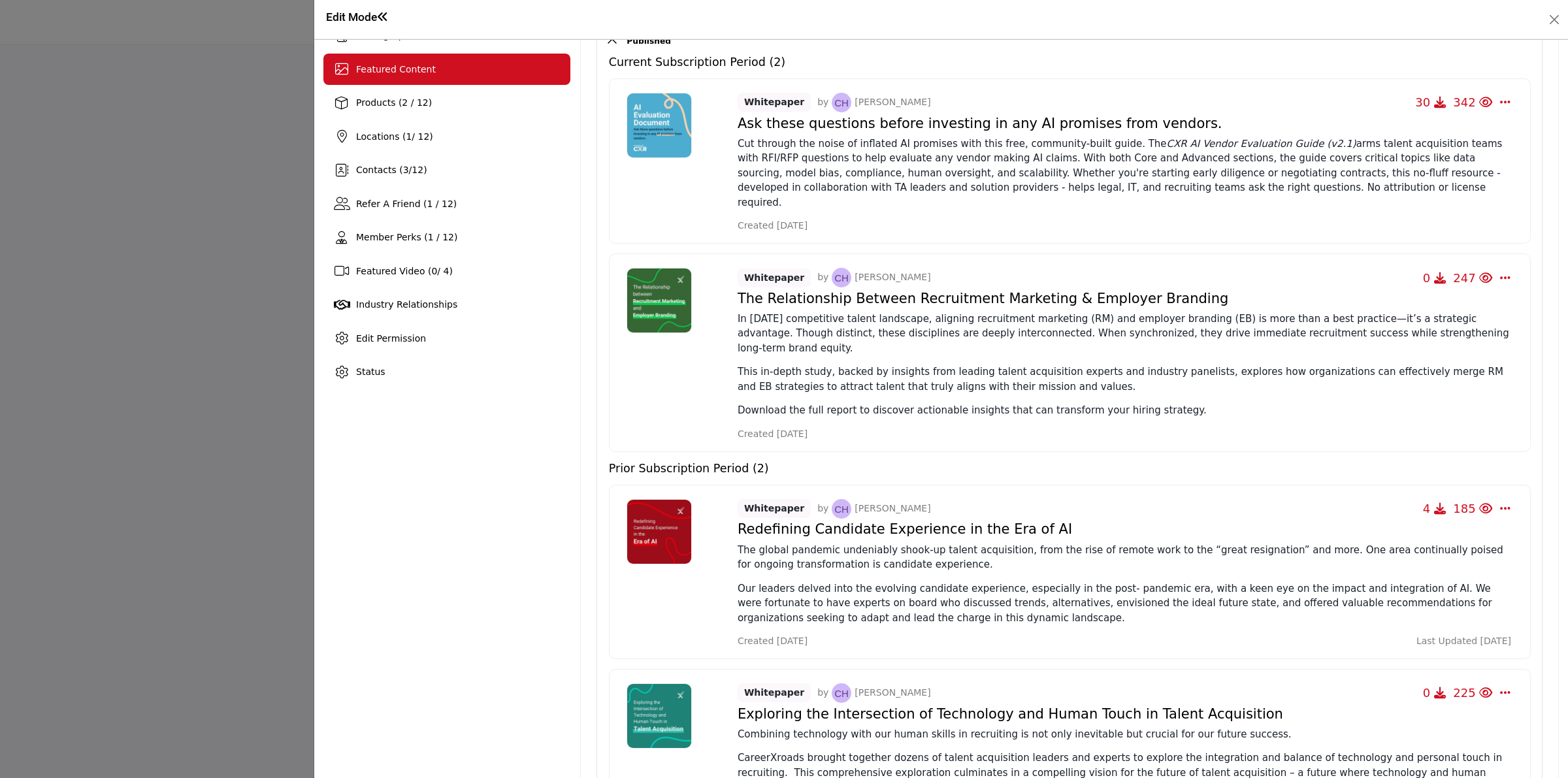
scroll to position [245, 0]
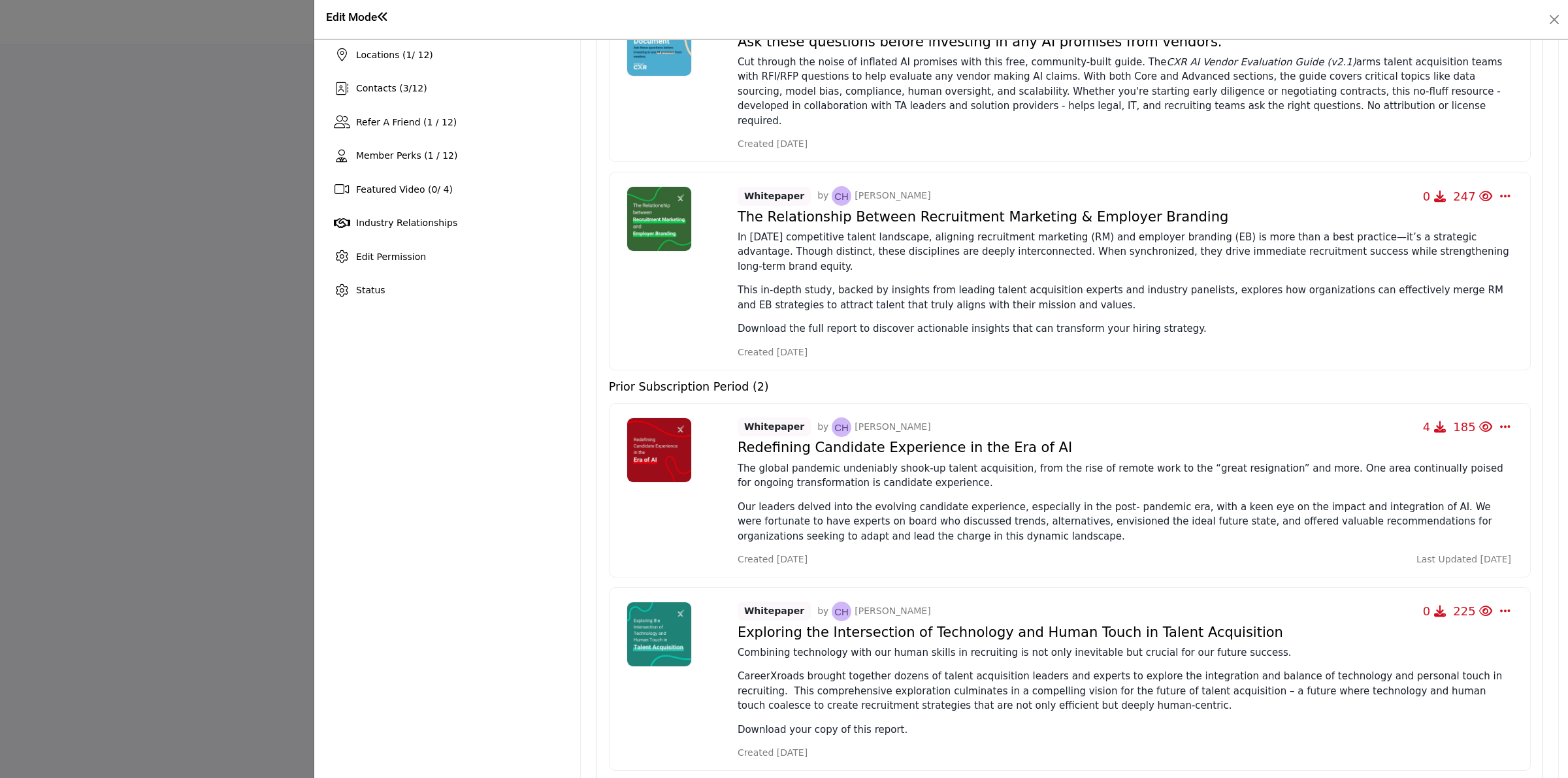
drag, startPoint x: 831, startPoint y: 536, endPoint x: 698, endPoint y: 562, distance: 135.5
click at [682, 527] on div "Whitepaper by [PERSON_NAME] 4 185 Change Owner Re-Publish Force to Current Peri…" at bounding box center [1070, 490] width 922 height 174
drag, startPoint x: 834, startPoint y: 736, endPoint x: 716, endPoint y: 722, distance: 118.8
click at [716, 577] on div "Whitepaper by [PERSON_NAME] 0 225 Change Owner Re-Publish Force to Current Peri…" at bounding box center [1070, 490] width 922 height 174
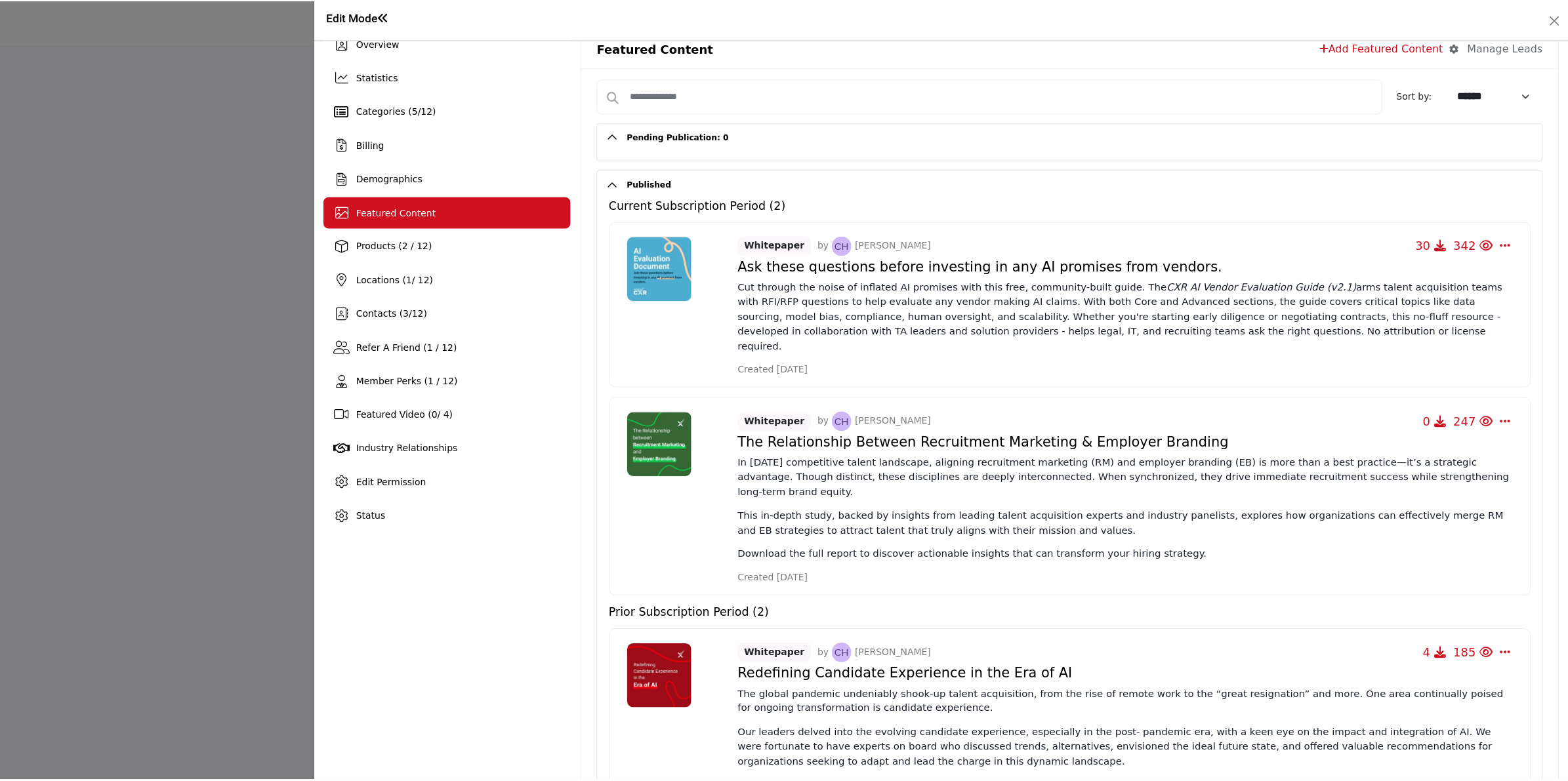
scroll to position [0, 0]
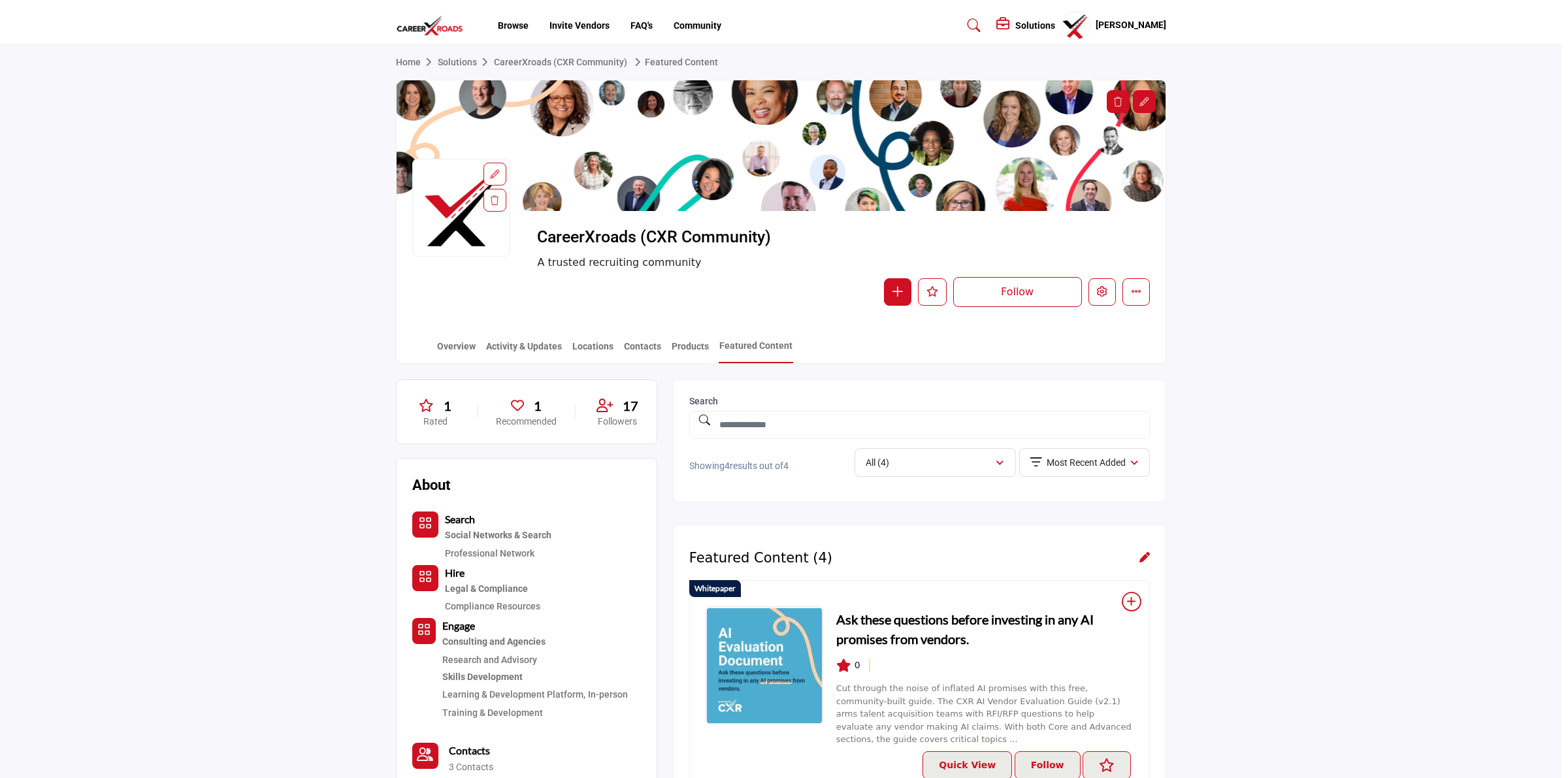
click at [160, 357] on div at bounding box center [784, 389] width 1568 height 778
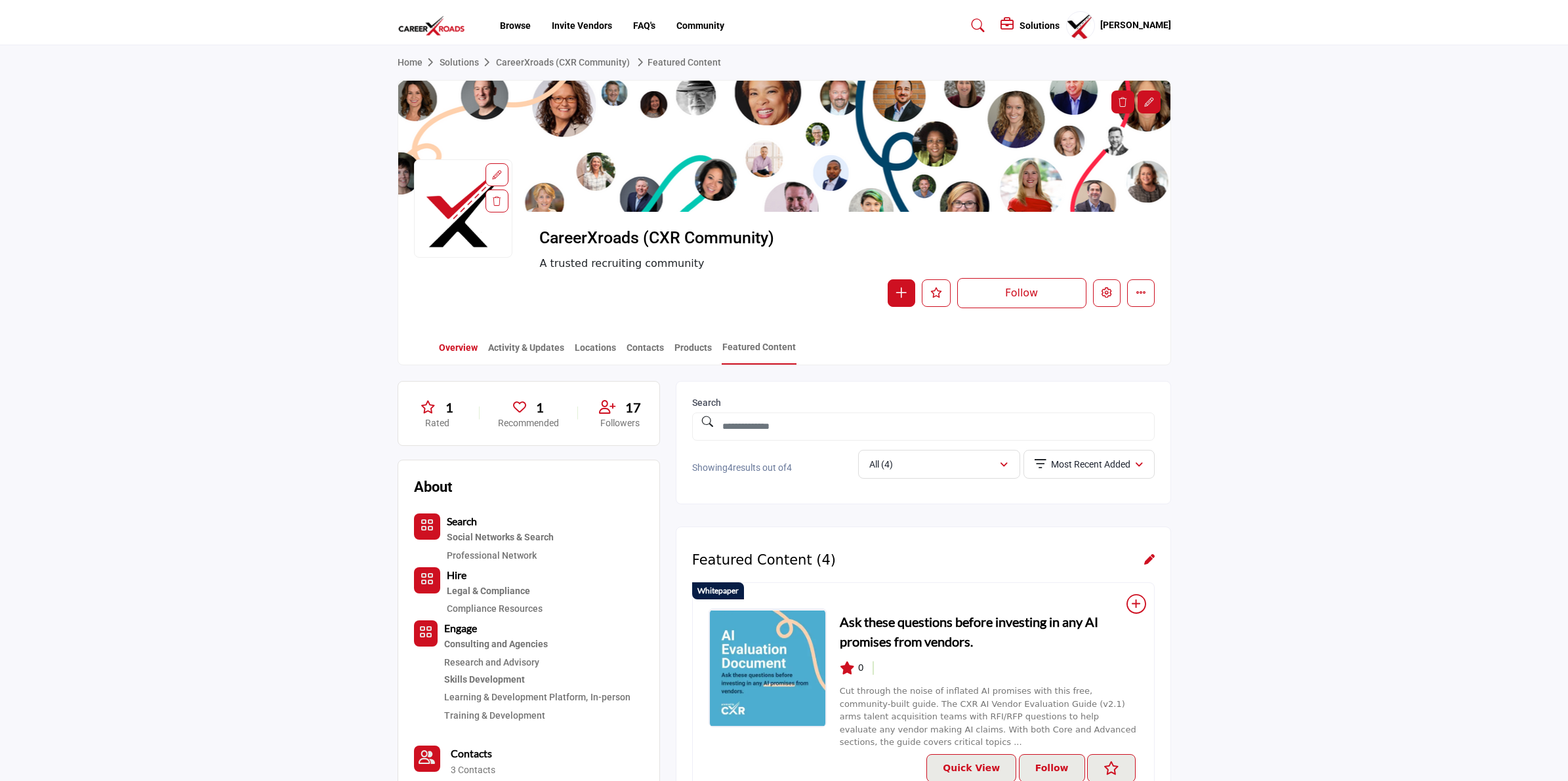
click at [463, 345] on link "Overview" at bounding box center [459, 353] width 40 height 23
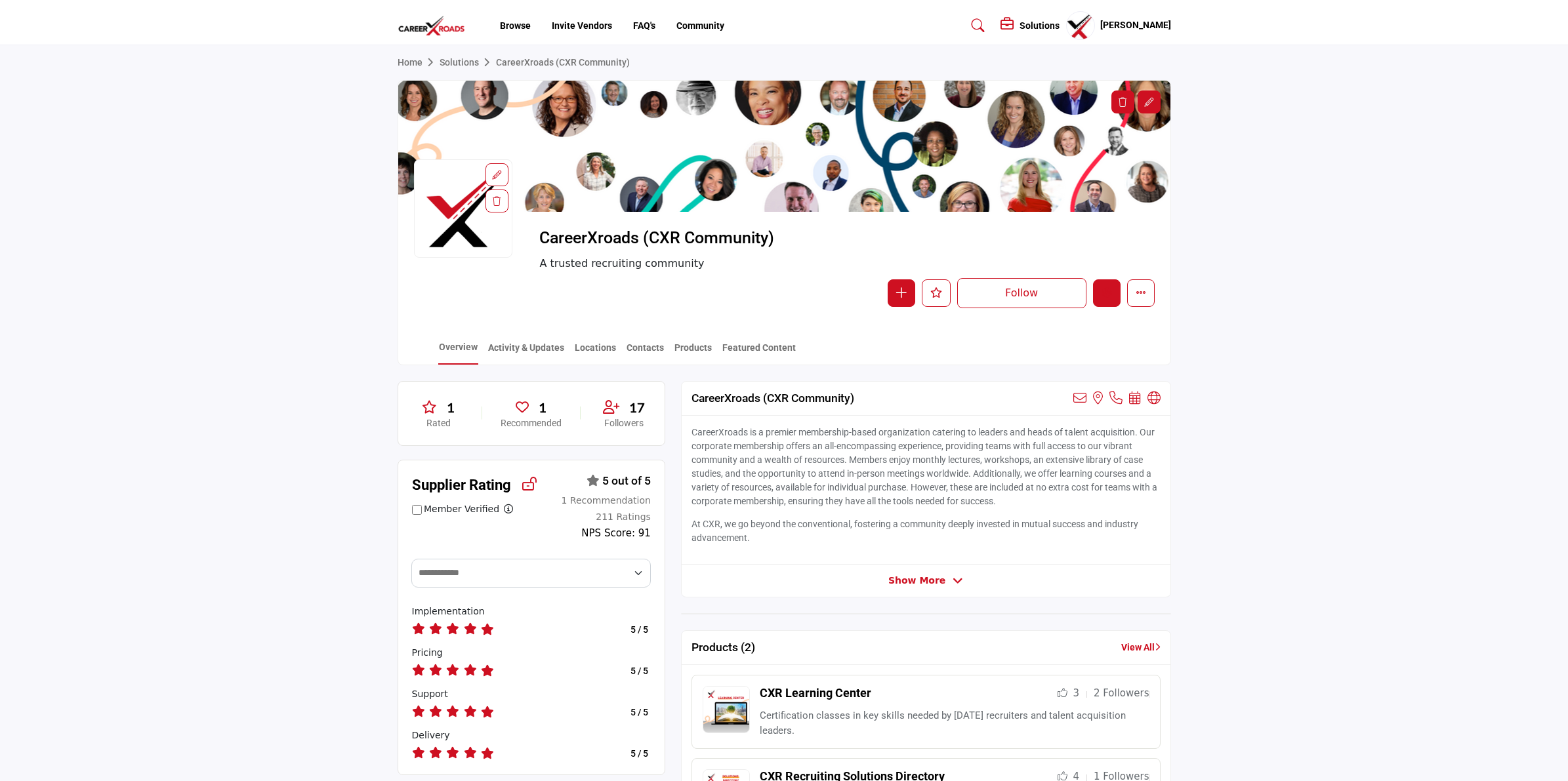
click at [1098, 299] on button "Edit company" at bounding box center [1106, 293] width 27 height 27
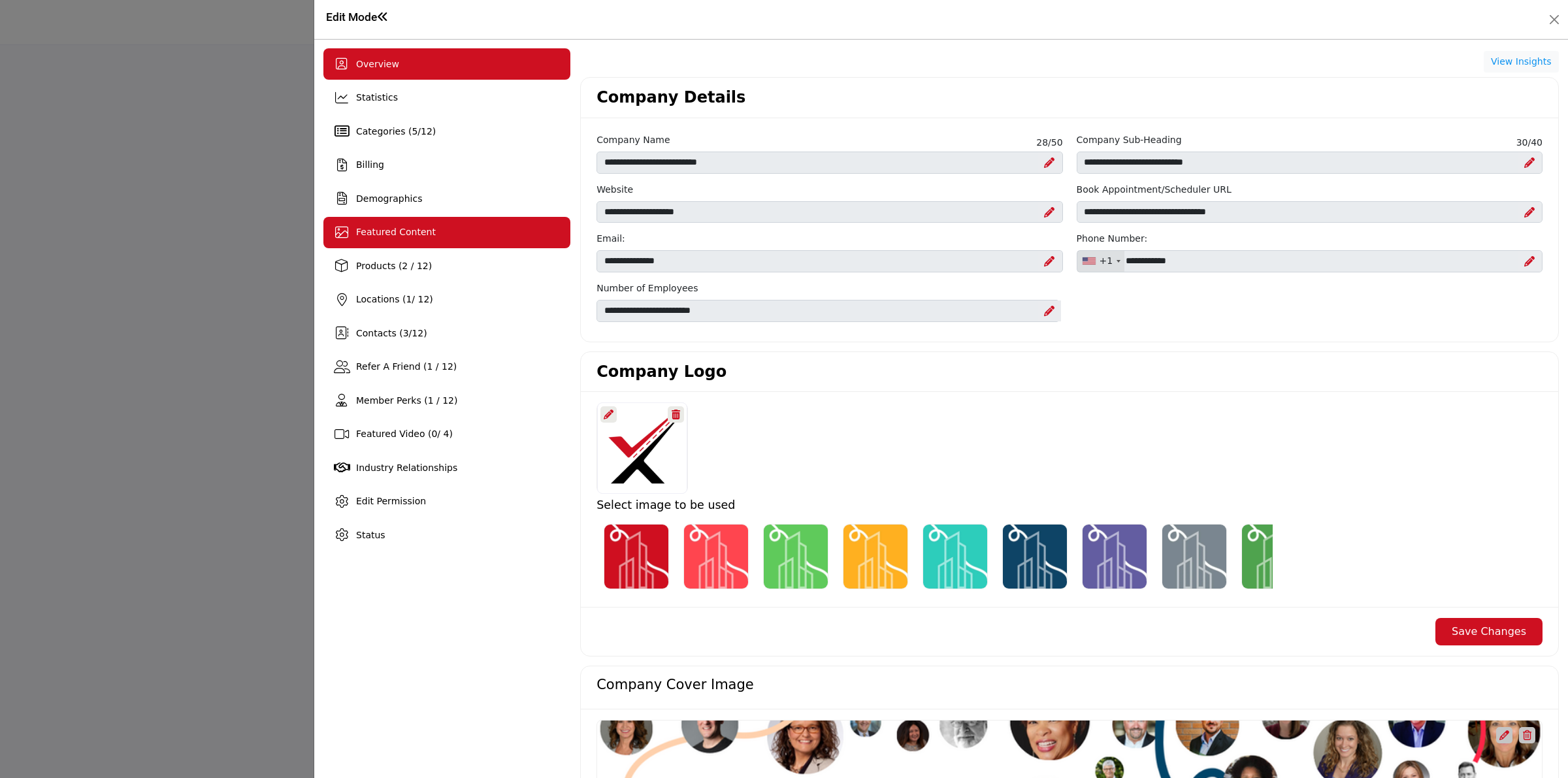
click at [433, 243] on div "Featured Content" at bounding box center [447, 233] width 247 height 31
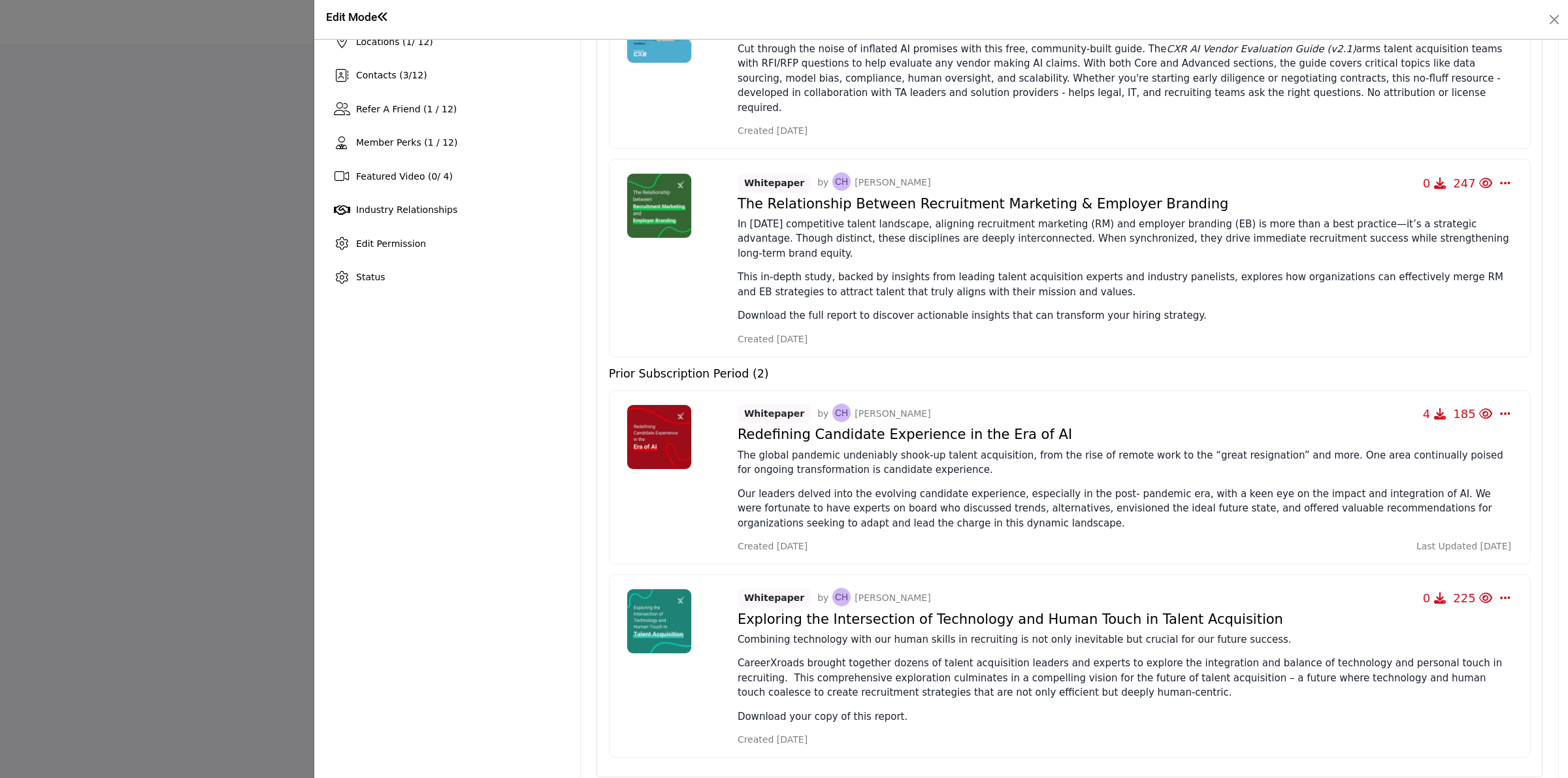
scroll to position [261, 0]
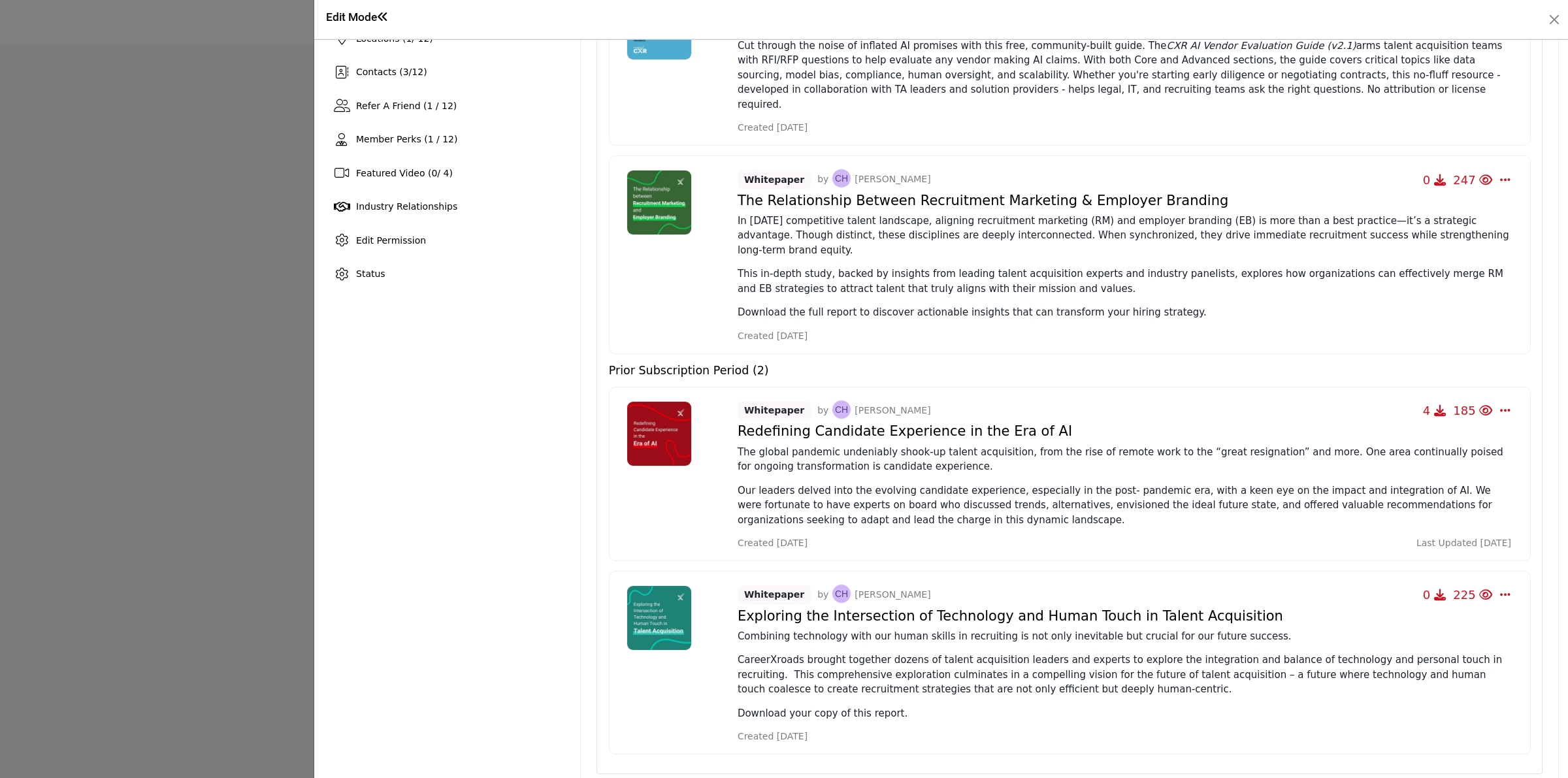
drag, startPoint x: 1403, startPoint y: 521, endPoint x: 1508, endPoint y: 520, distance: 105.0
click at [1508, 520] on div "Whitepaper by [PERSON_NAME] 4 185 Change Owner Re-Publish Force to Current Peri…" at bounding box center [1070, 474] width 922 height 174
drag, startPoint x: 737, startPoint y: 405, endPoint x: 799, endPoint y: 408, distance: 62.1
click at [799, 423] on h4 "Redefining Candidate Experience in the Era of AI" at bounding box center [1125, 431] width 774 height 16
drag, startPoint x: 1406, startPoint y: 520, endPoint x: 1521, endPoint y: 517, distance: 115.0
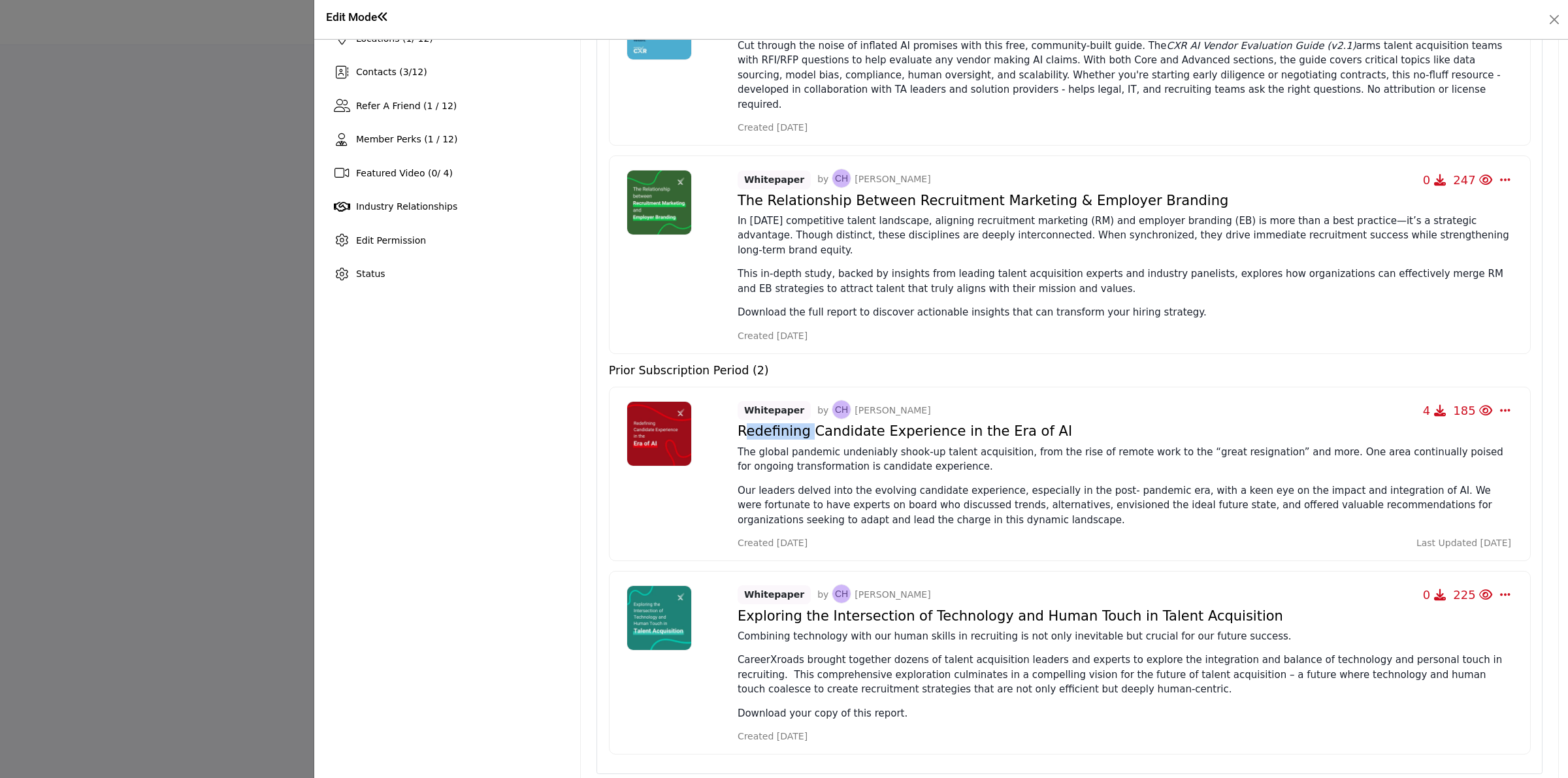
click at [1521, 517] on div "Whitepaper by [PERSON_NAME] 4 185 Change Owner Re-Publish Force to Current Peri…" at bounding box center [1070, 474] width 922 height 174
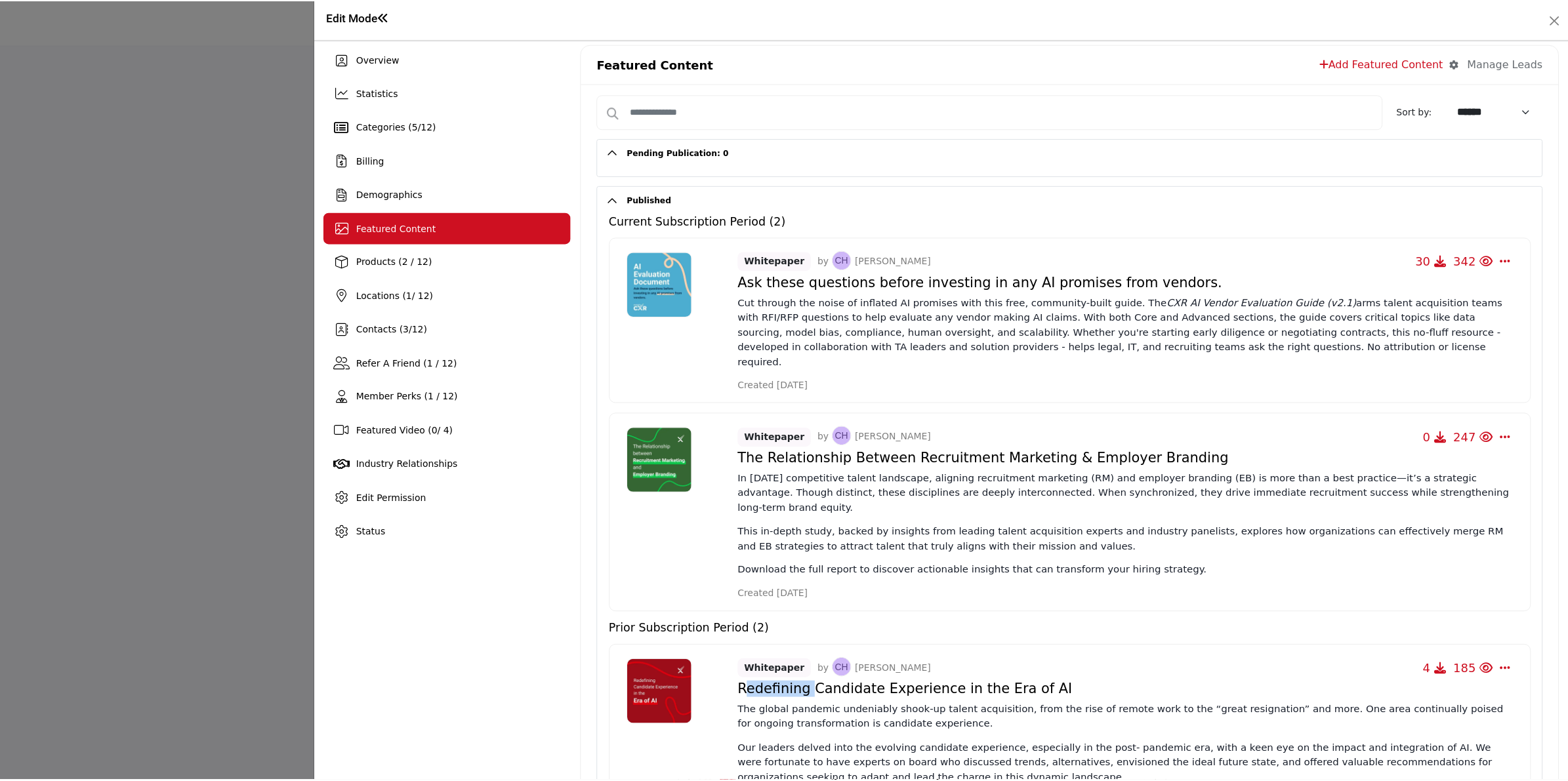
scroll to position [0, 0]
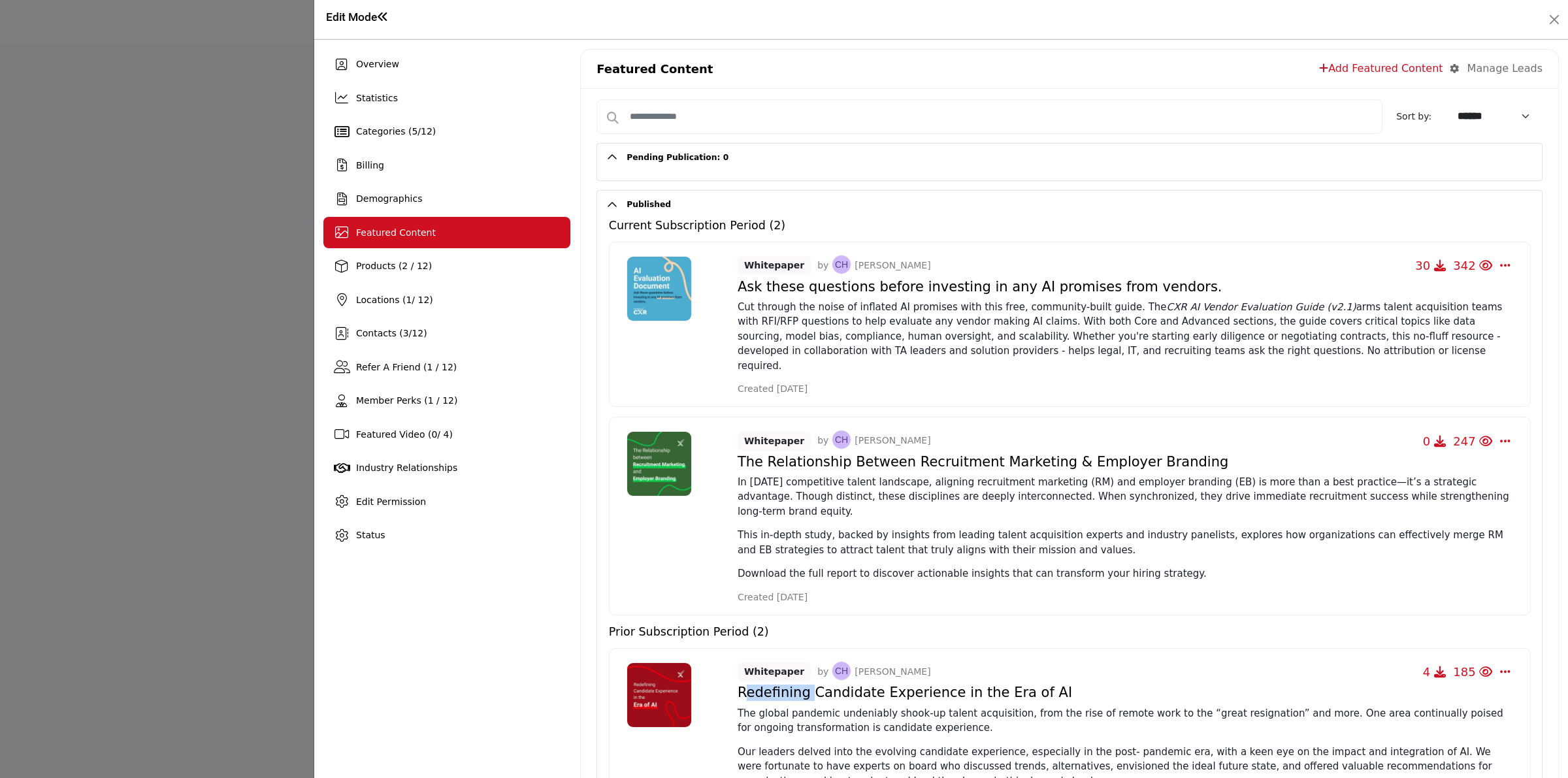
drag, startPoint x: 849, startPoint y: 380, endPoint x: 737, endPoint y: 379, distance: 112.0
click at [738, 383] on div "Created [DATE]" at bounding box center [1125, 389] width 774 height 14
drag, startPoint x: 730, startPoint y: 168, endPoint x: 601, endPoint y: 167, distance: 129.0
click at [601, 167] on h2 "Pending Publication: 0" at bounding box center [1070, 157] width 945 height 28
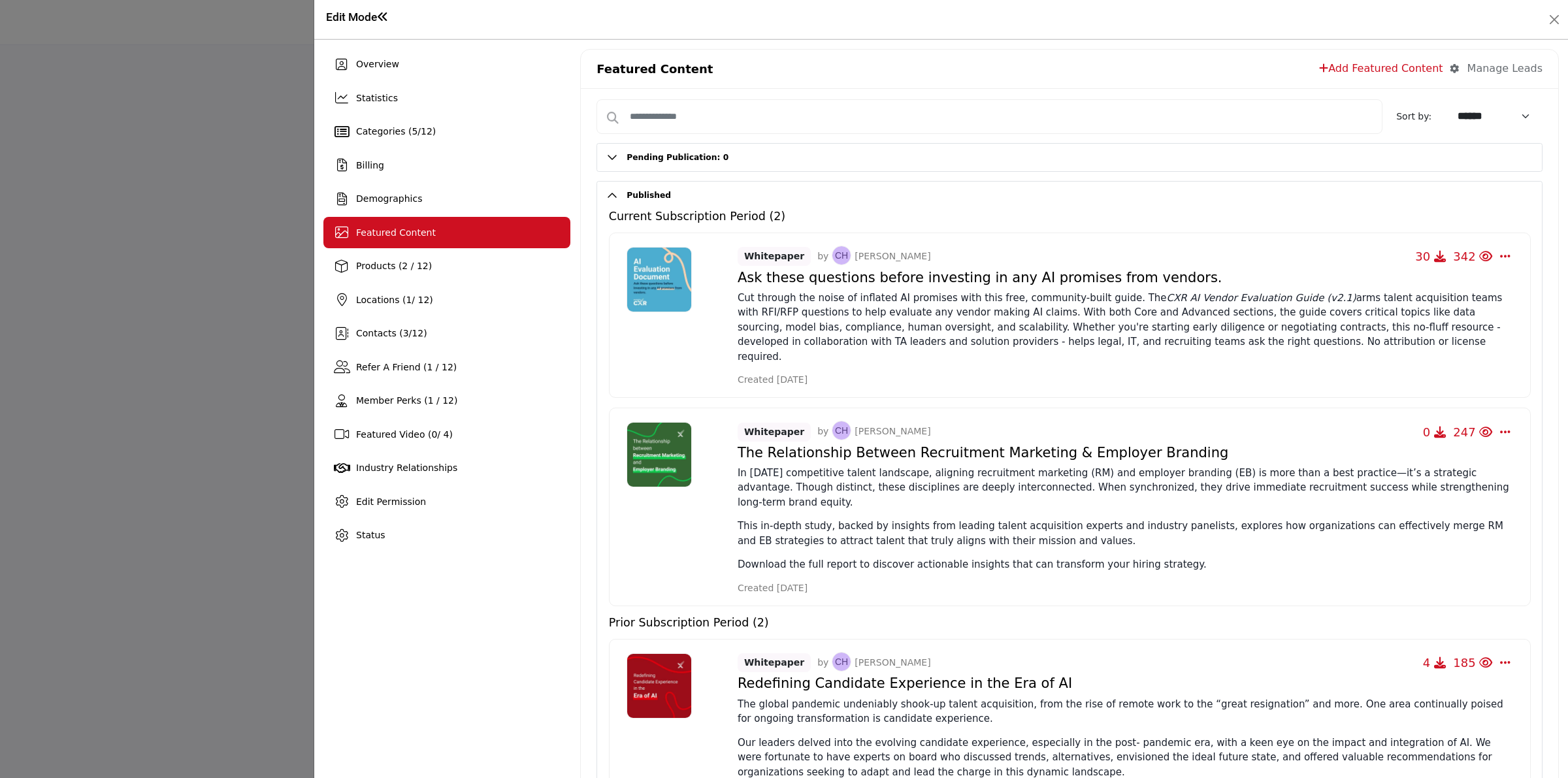
click at [611, 166] on h2 "Pending Publication: 0" at bounding box center [1070, 157] width 945 height 28
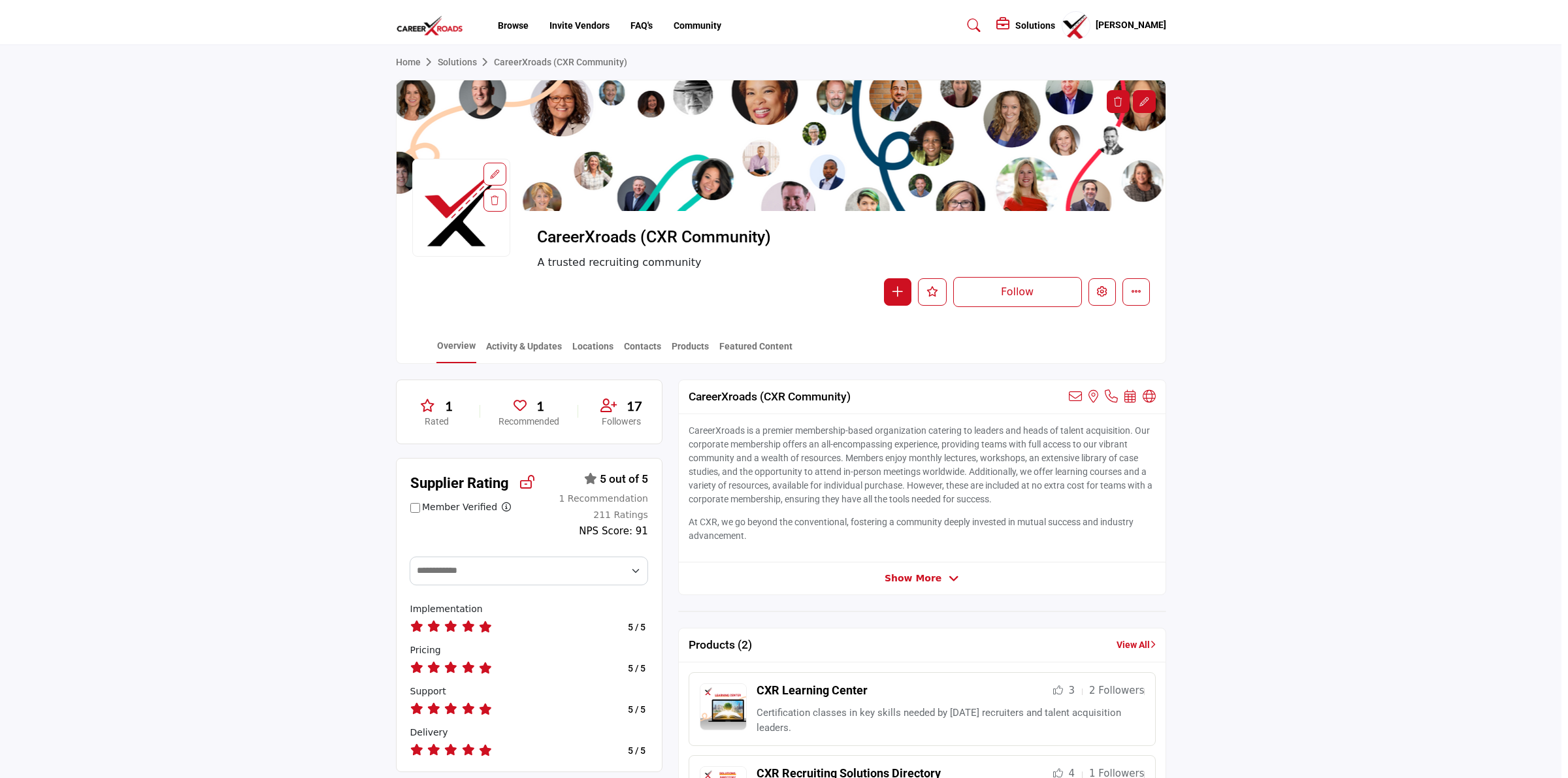
click at [199, 333] on div at bounding box center [784, 389] width 1568 height 778
